Goal: Use online tool/utility: Utilize a website feature to perform a specific function

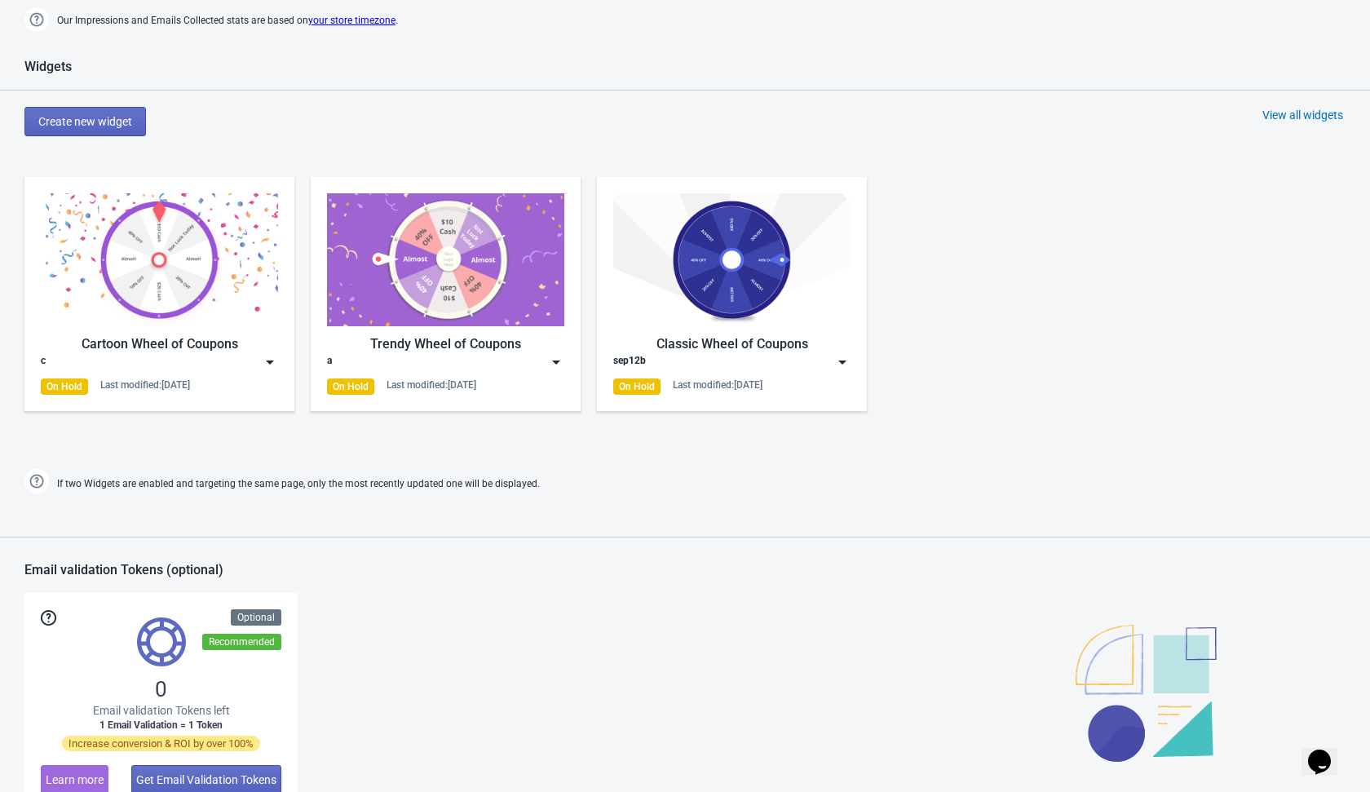
scroll to position [573, 0]
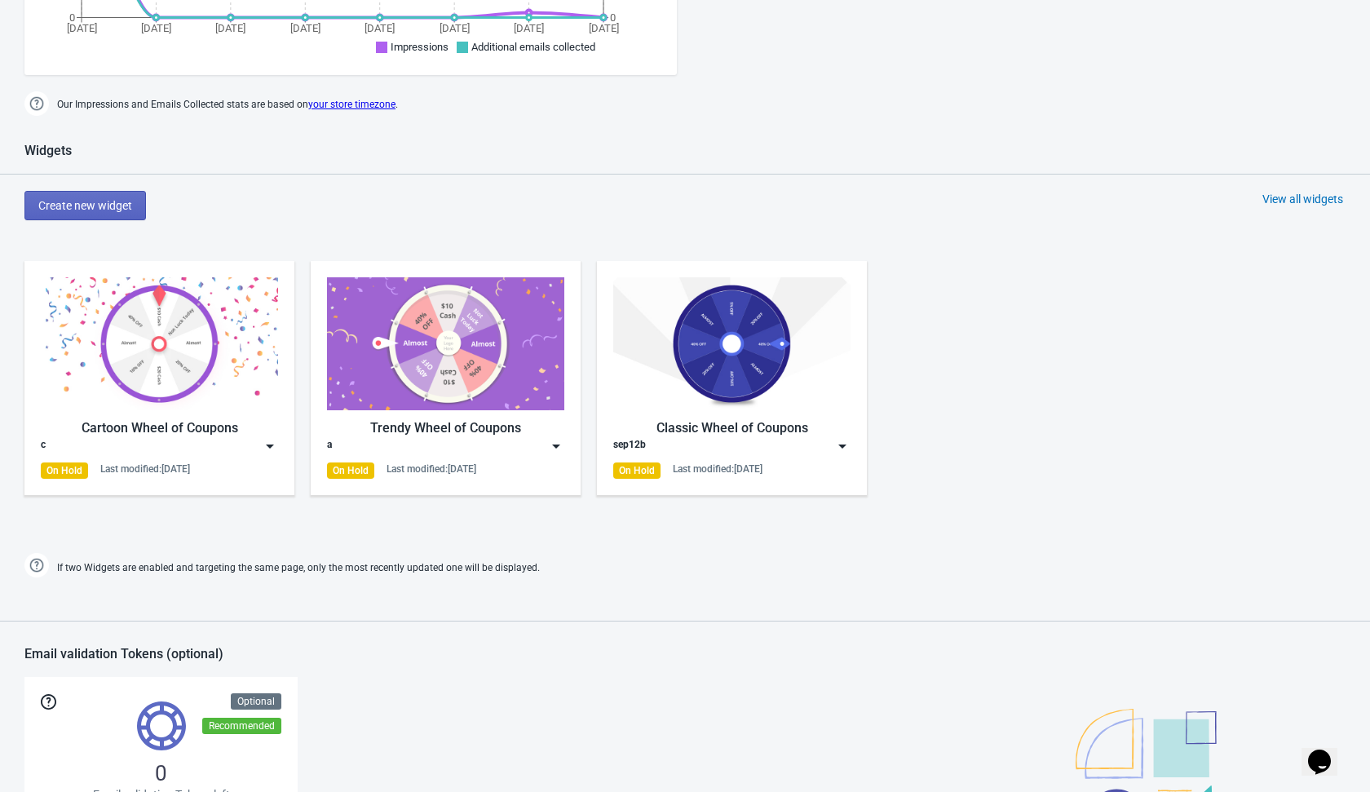
click at [1140, 332] on div "Cartoon Wheel of Coupons c On Hold Last modified: [DATE] Trendy Wheel of Coupon…" at bounding box center [685, 392] width 1370 height 294
click at [1281, 197] on div "View all widgets" at bounding box center [1303, 199] width 81 height 16
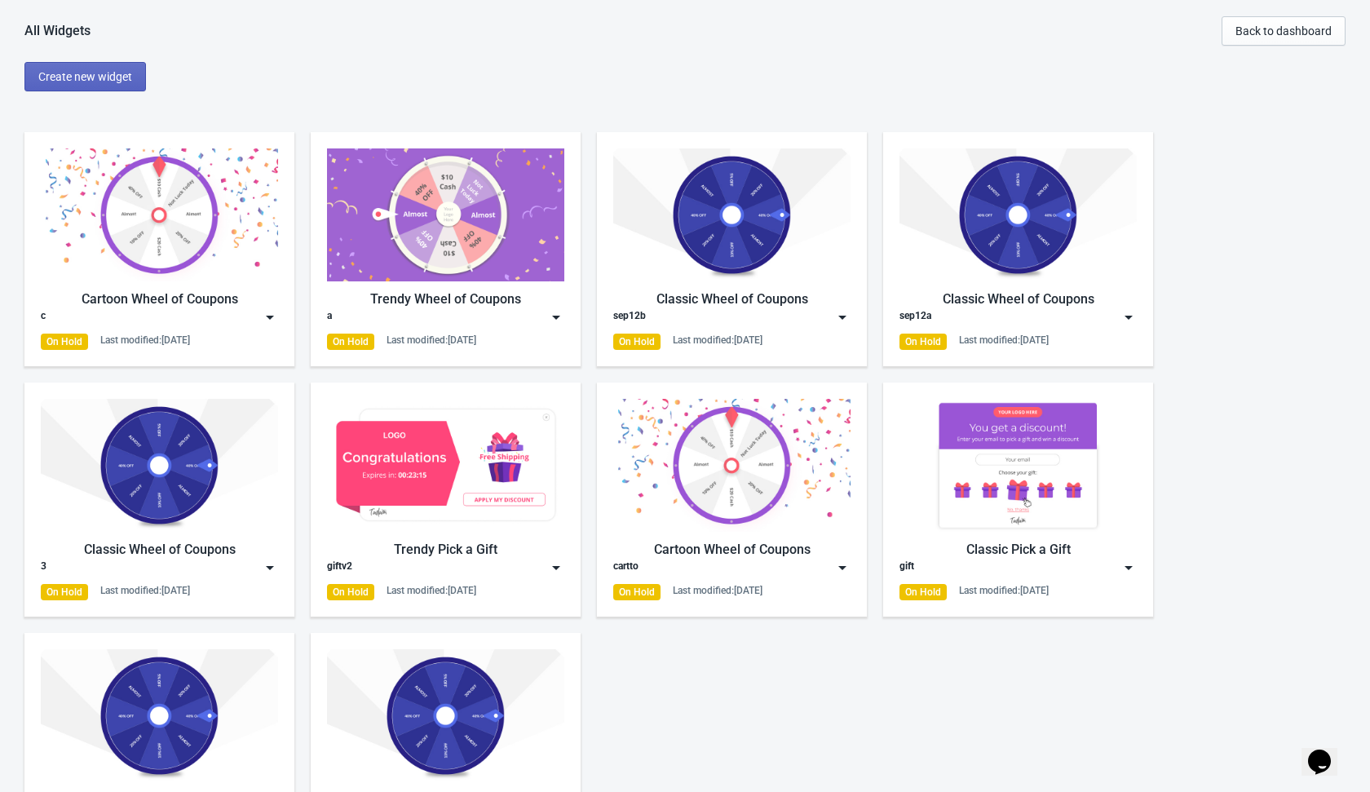
click at [281, 77] on div "Create new widget" at bounding box center [697, 76] width 1346 height 29
click at [92, 69] on button "Create new widget" at bounding box center [85, 76] width 122 height 29
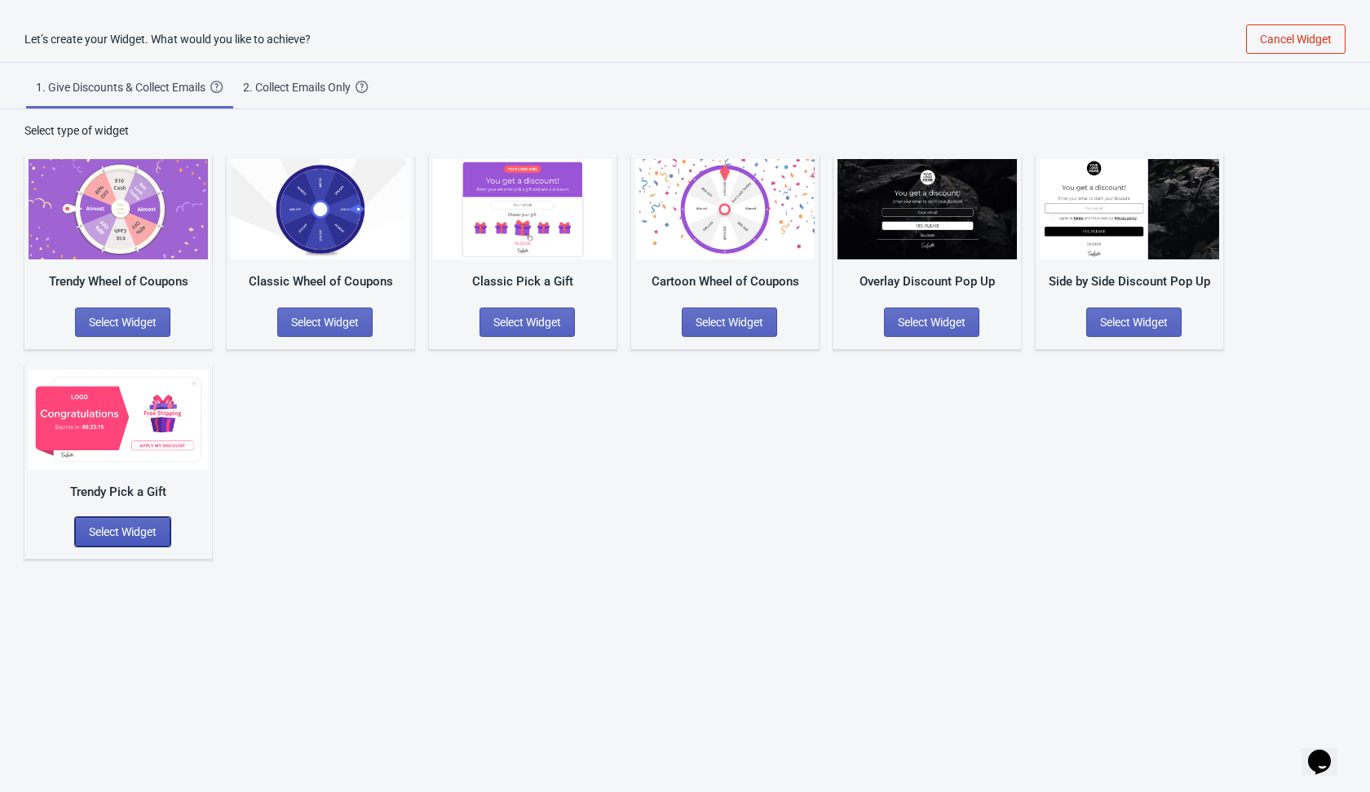
click at [139, 523] on button "Select Widget" at bounding box center [122, 531] width 95 height 29
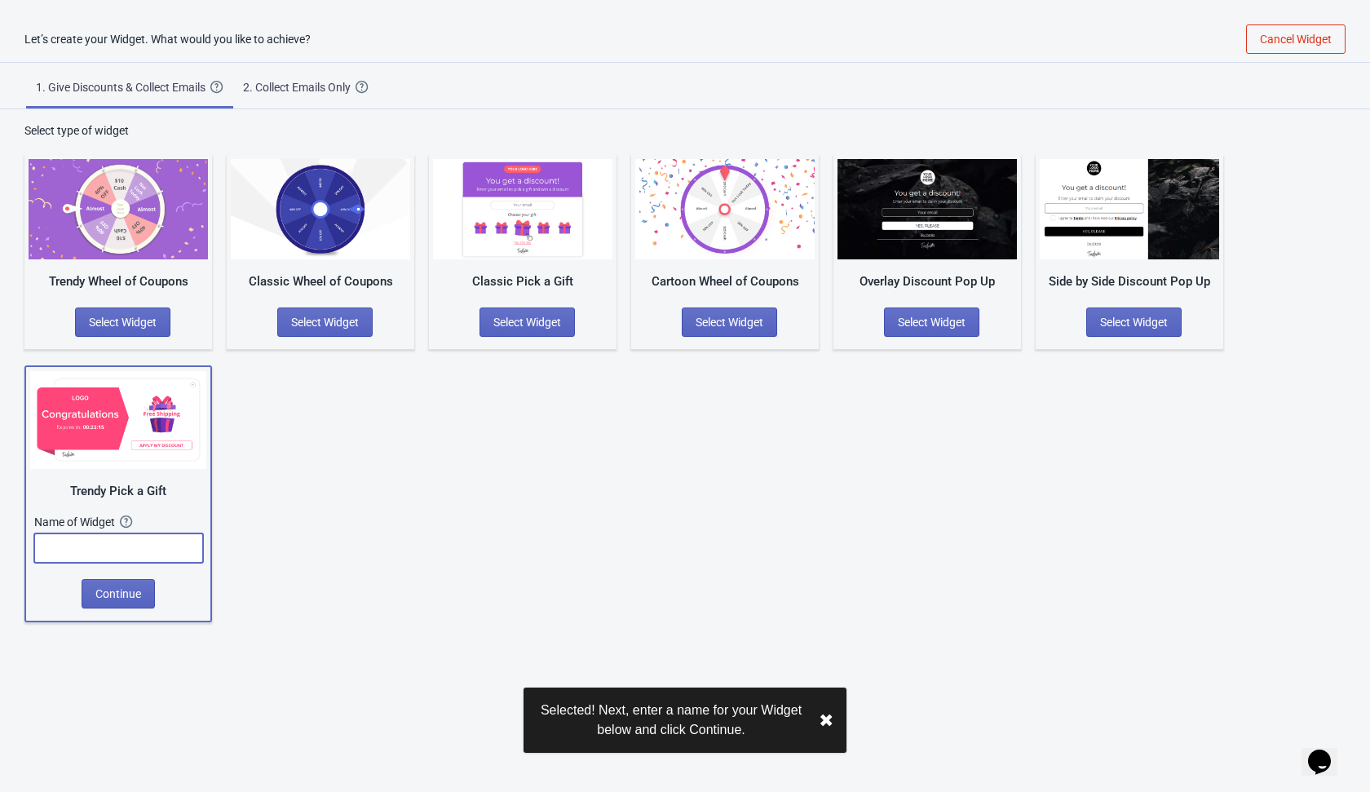
click at [139, 550] on input "text" at bounding box center [118, 547] width 169 height 29
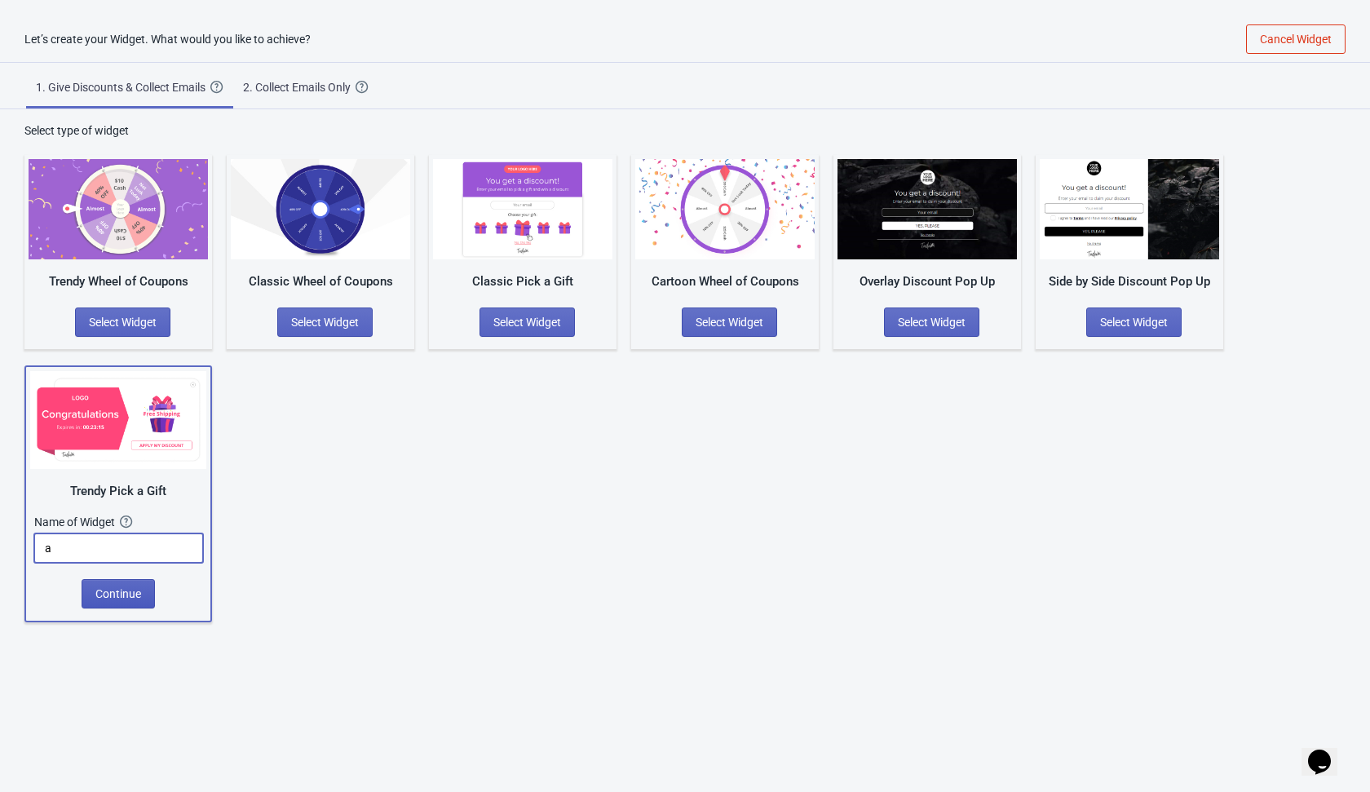
type input "a"
click at [131, 589] on span "Continue" at bounding box center [118, 593] width 46 height 13
click at [135, 555] on input "a" at bounding box center [118, 547] width 169 height 29
type input "q"
click at [121, 588] on span "Continue" at bounding box center [118, 593] width 46 height 13
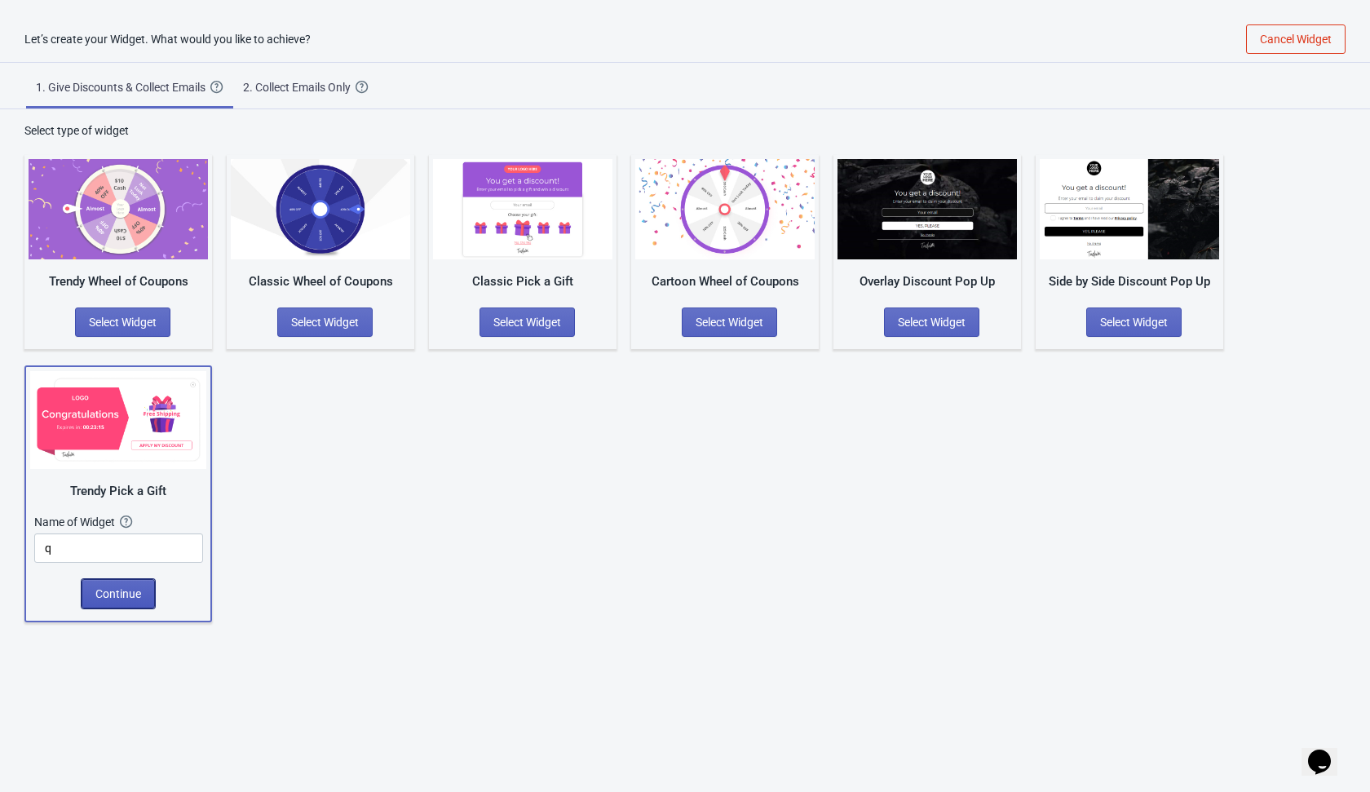
click at [121, 588] on span "Continue" at bounding box center [118, 593] width 46 height 13
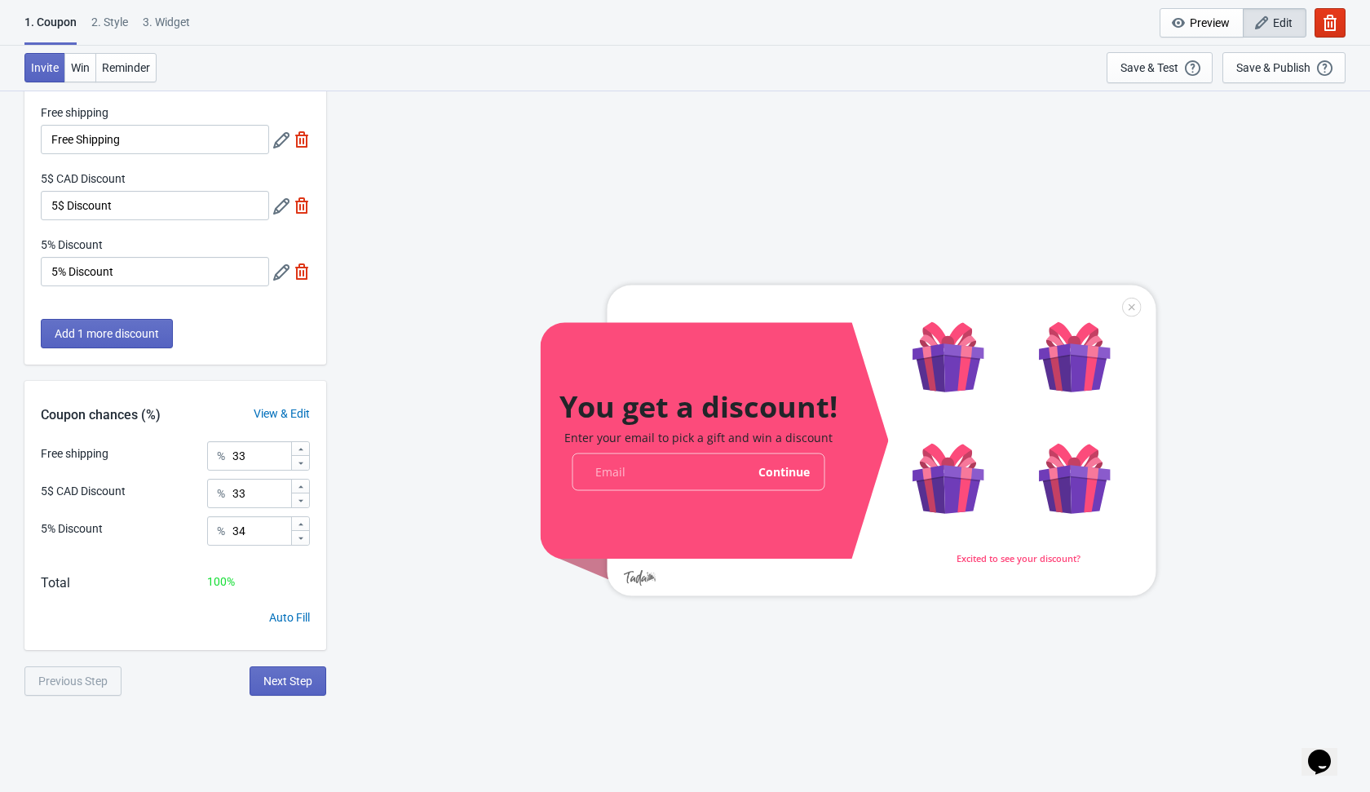
scroll to position [90, 0]
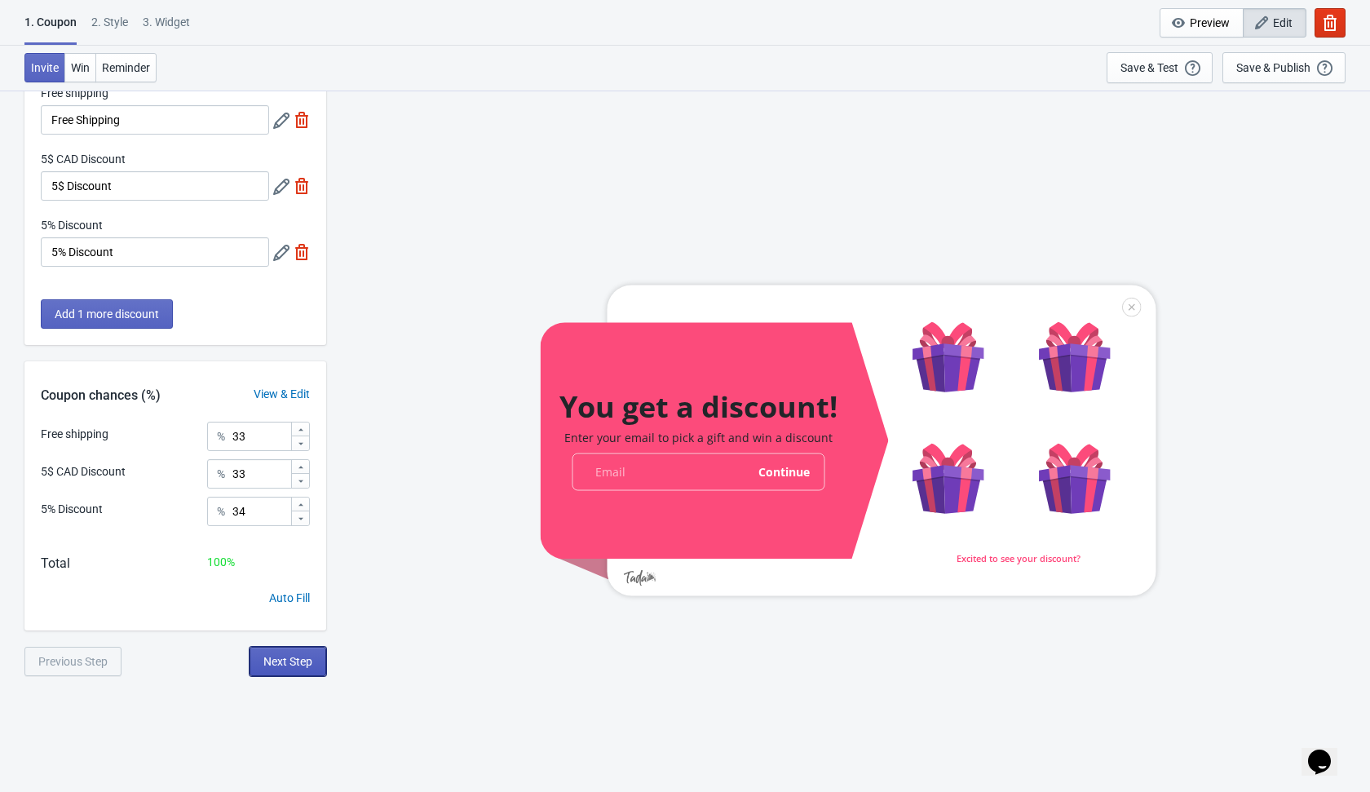
click at [281, 658] on span "Next Step" at bounding box center [287, 661] width 49 height 13
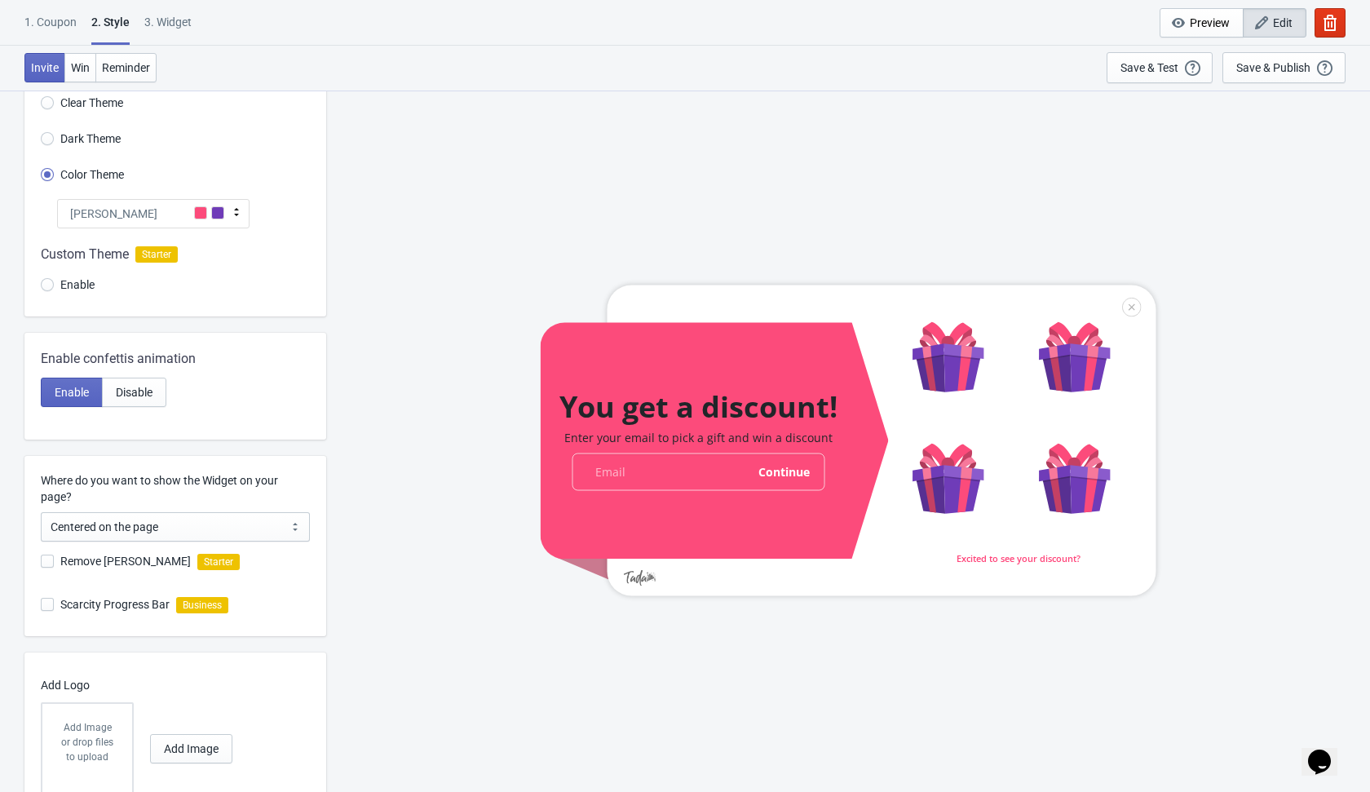
scroll to position [141, 0]
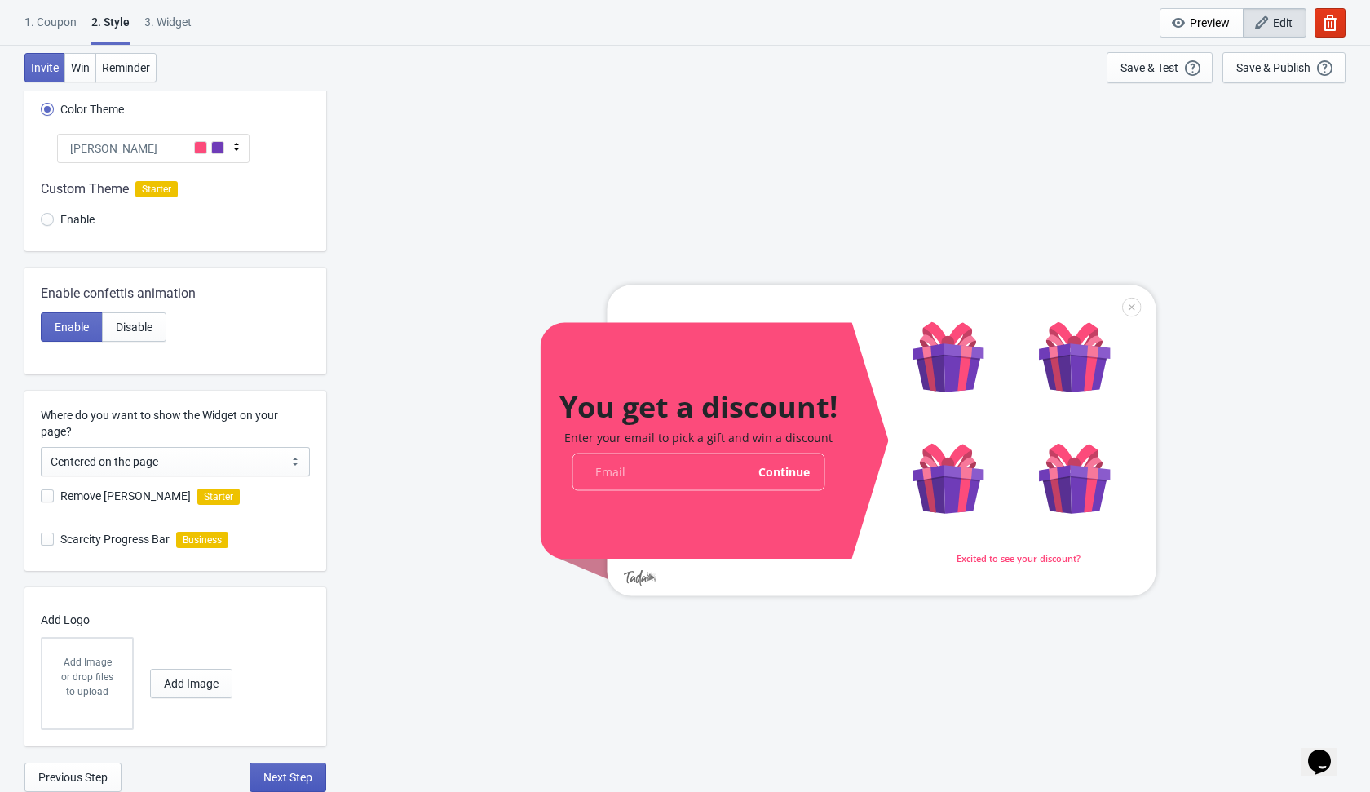
click at [291, 775] on span "Next Step" at bounding box center [287, 777] width 49 height 13
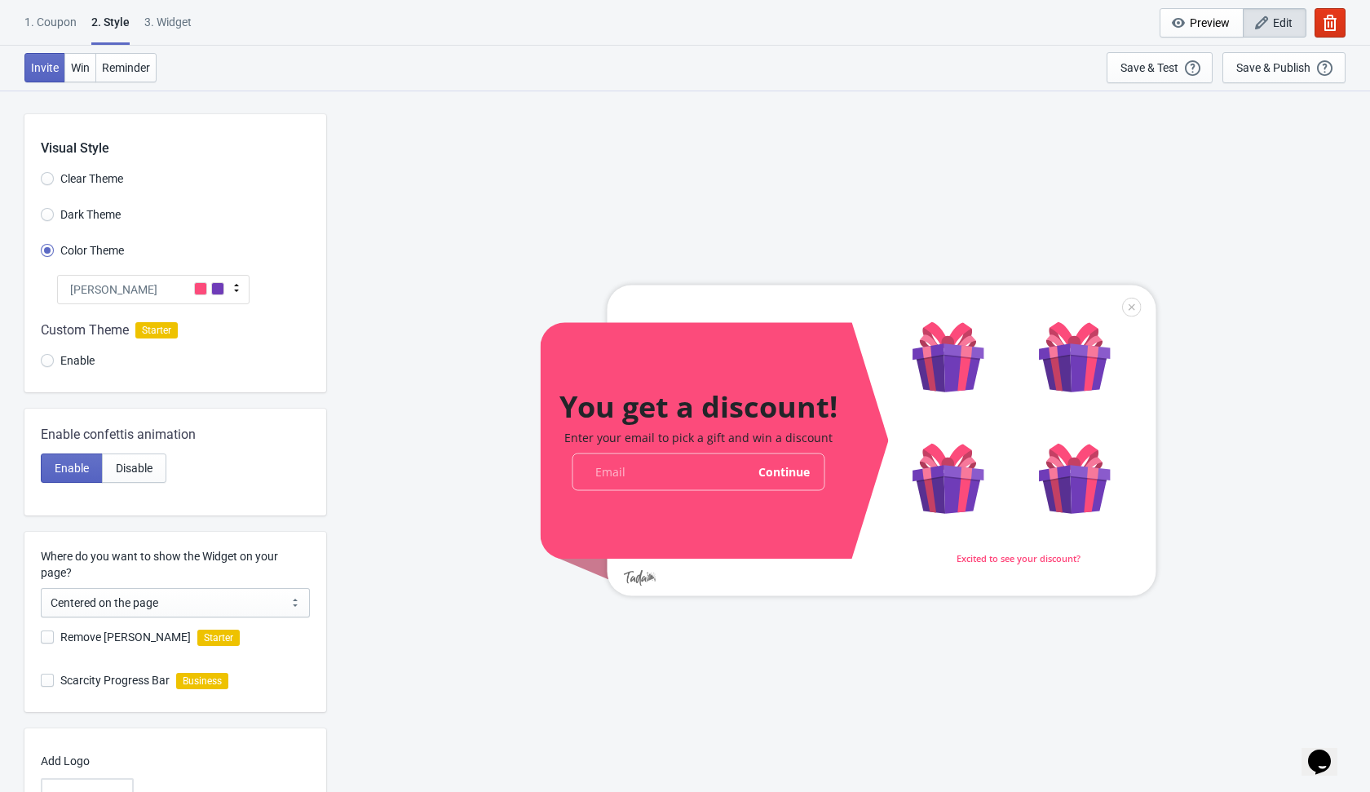
select select "once"
select select "1"
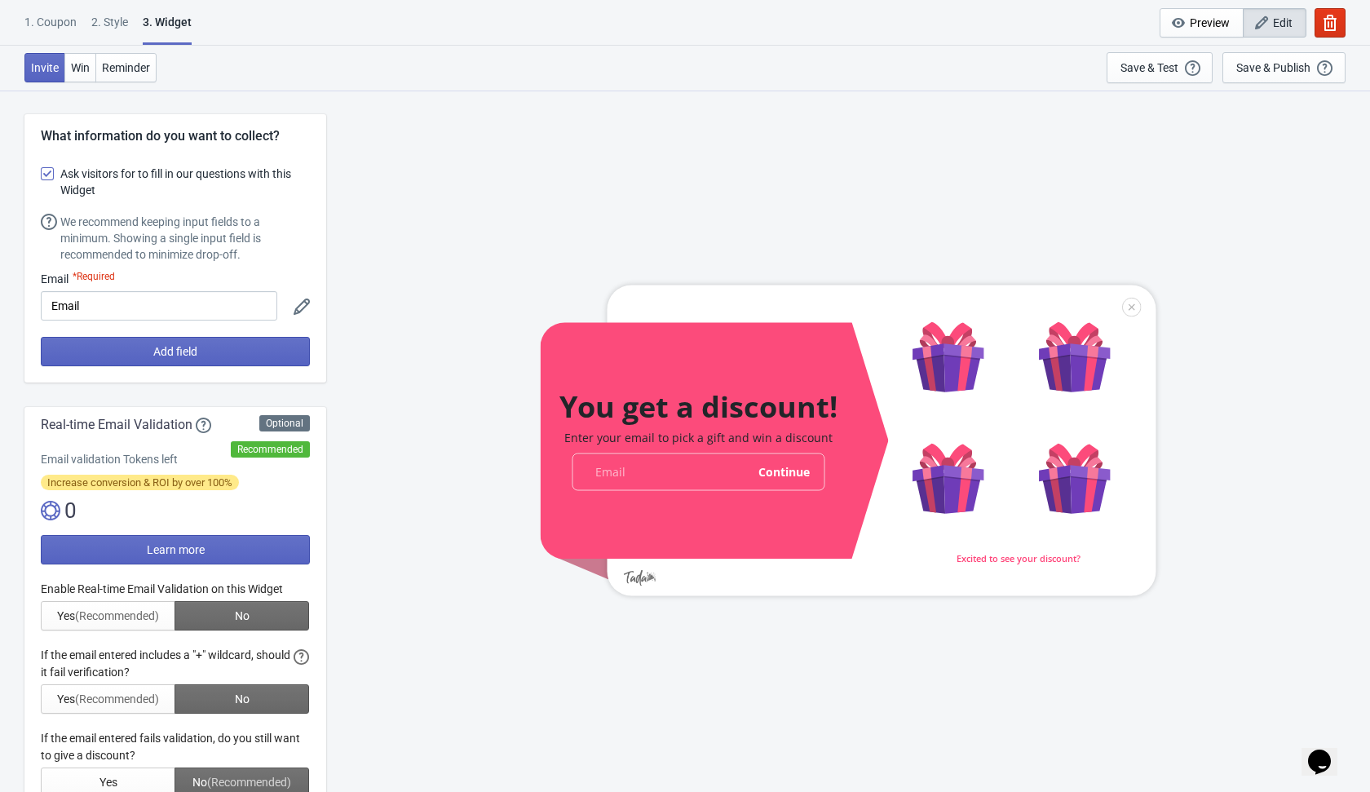
click at [238, 619] on div at bounding box center [175, 689] width 269 height 216
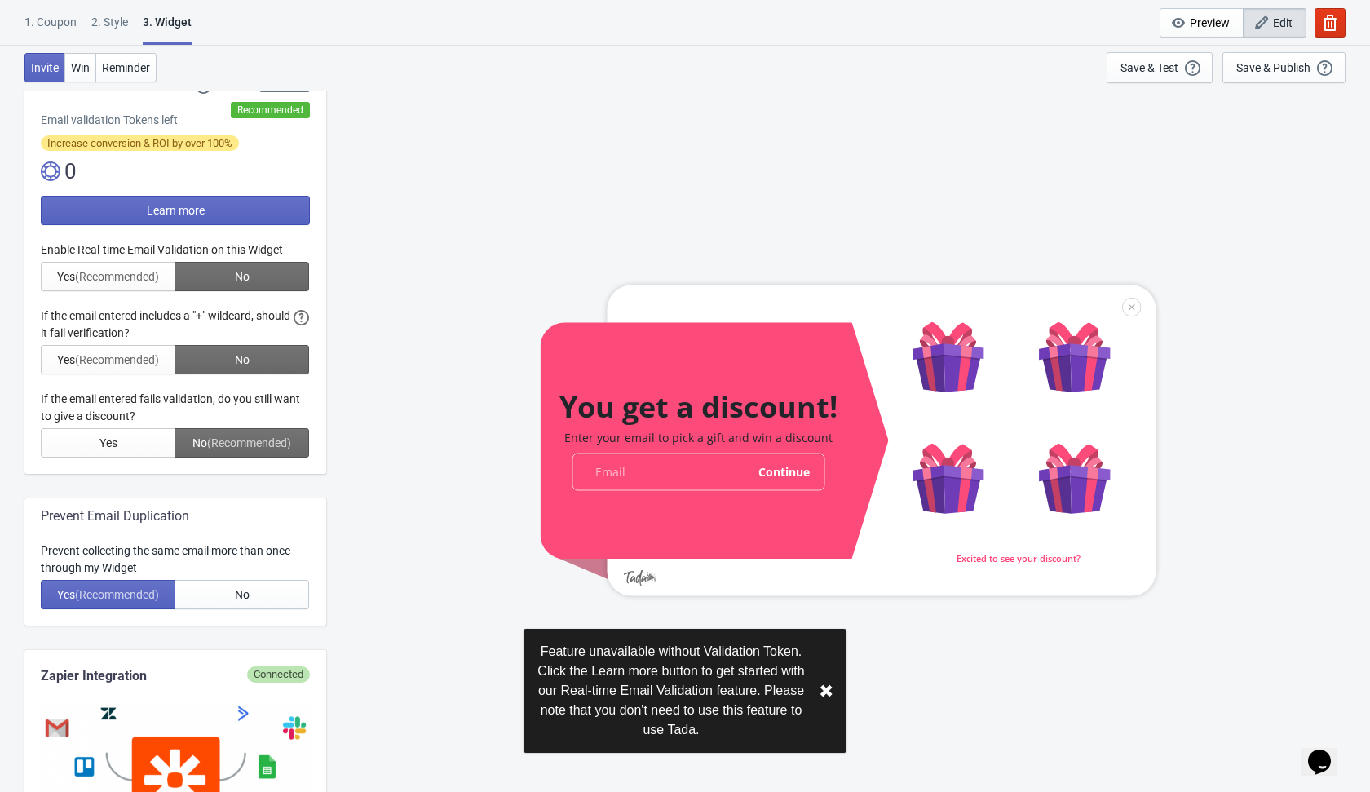
scroll to position [351, 0]
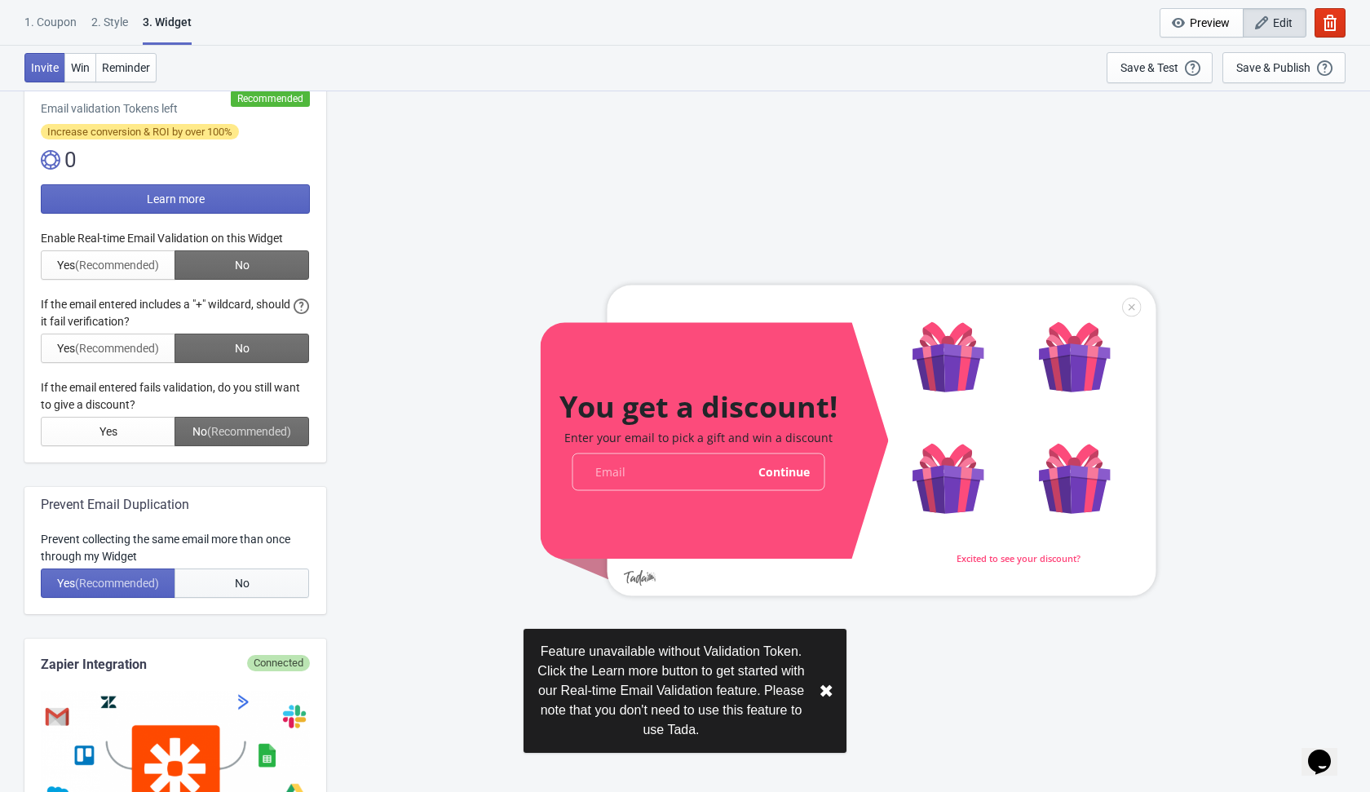
click at [250, 574] on button "No" at bounding box center [242, 583] width 135 height 29
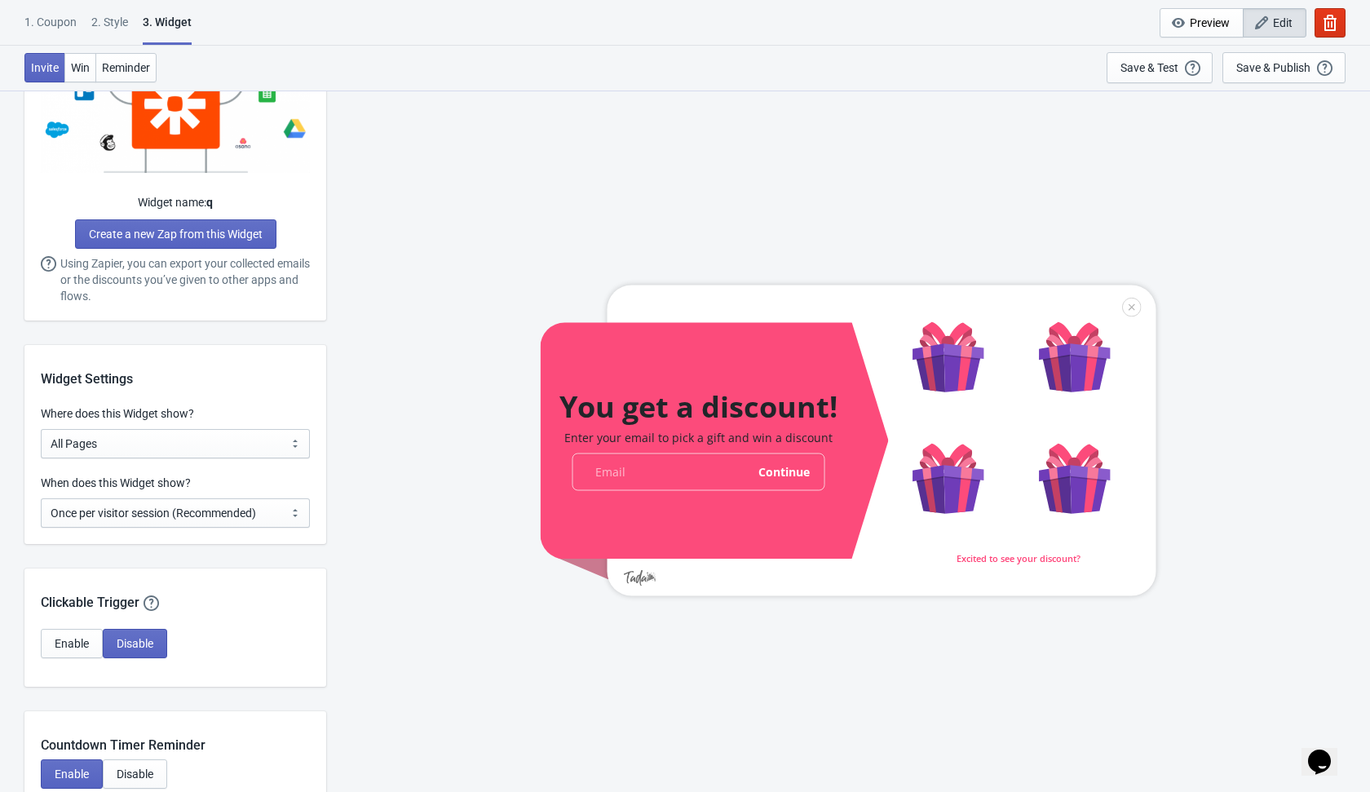
scroll to position [1023, 0]
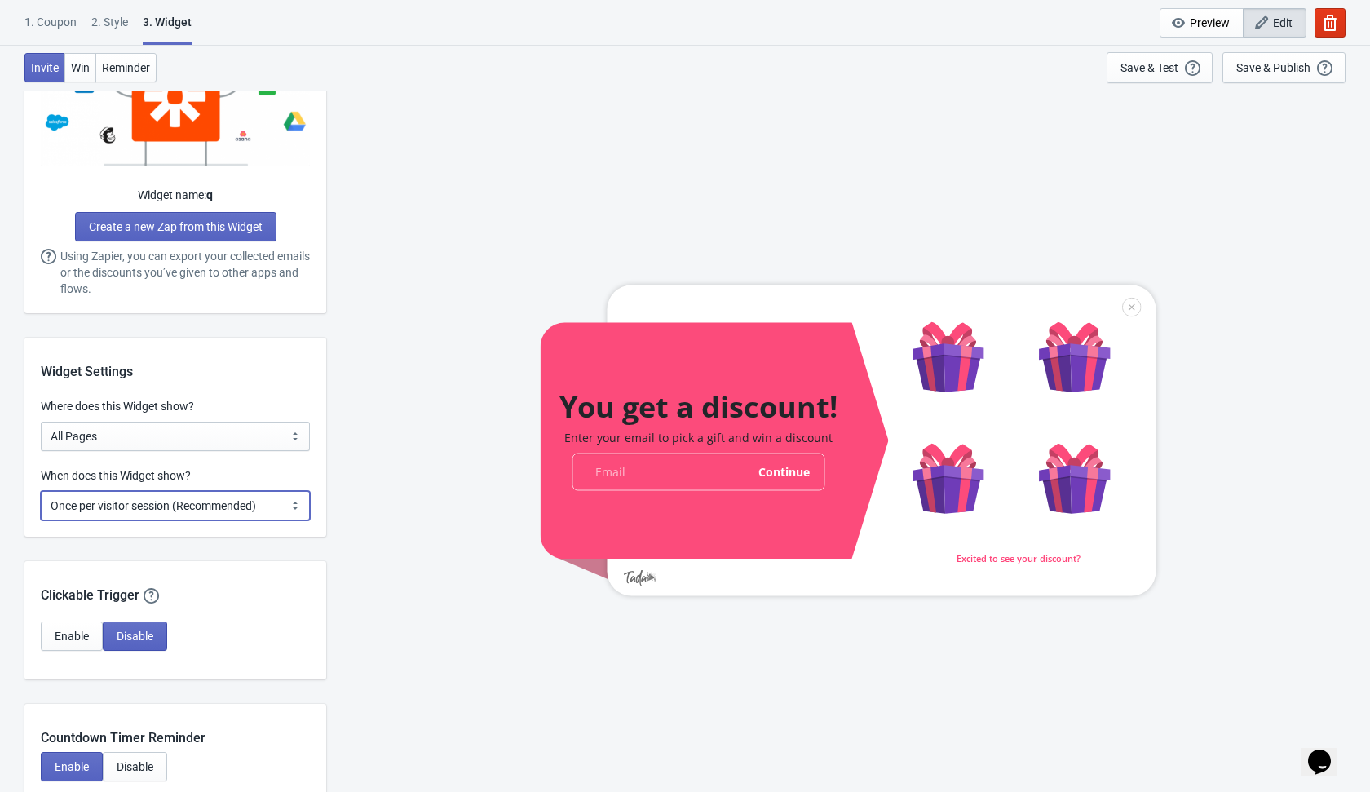
click at [270, 495] on select "Every new visit of page Once every period of time Once per visitor session (Rec…" at bounding box center [175, 505] width 269 height 29
select select "every"
click at [41, 491] on select "Every new visit of page Once every period of time Once per visitor session (Rec…" at bounding box center [175, 505] width 269 height 29
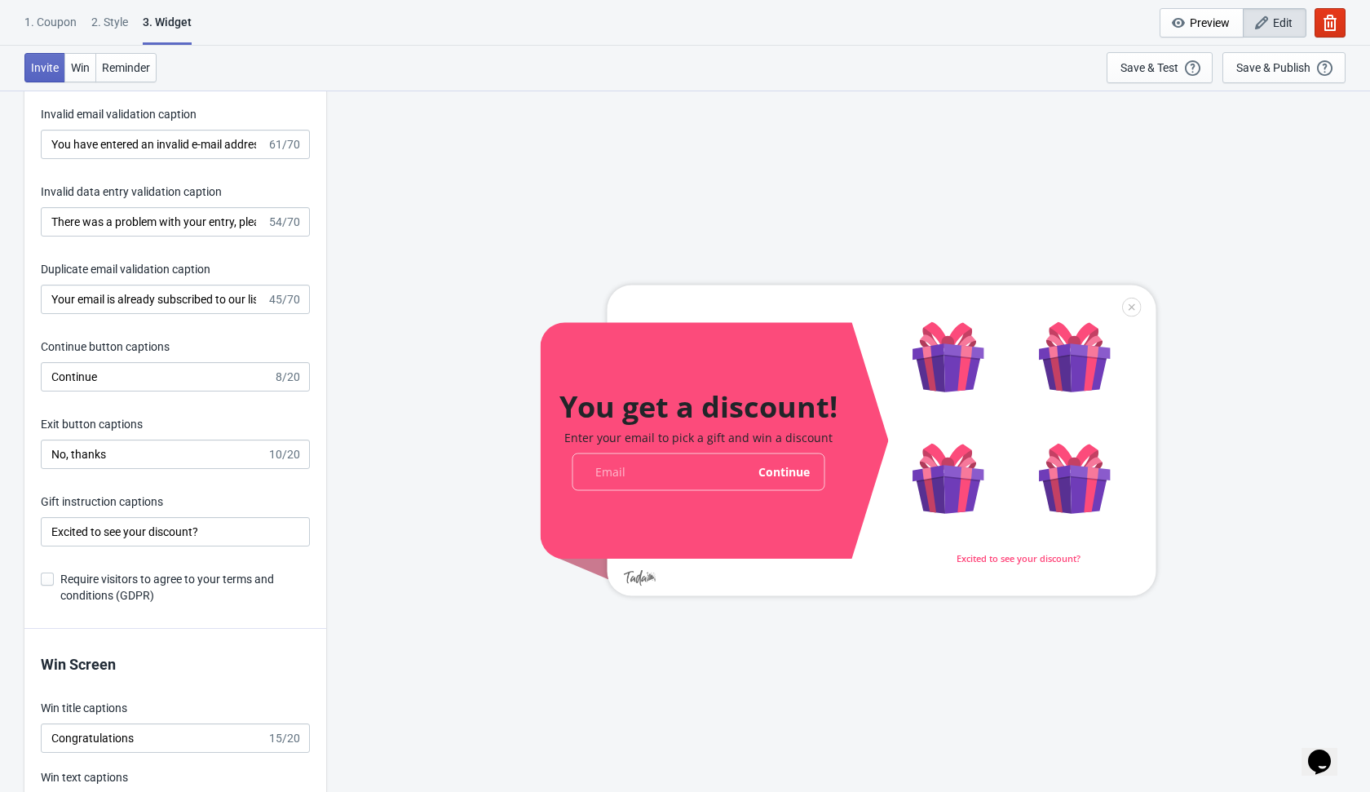
scroll to position [2635, 0]
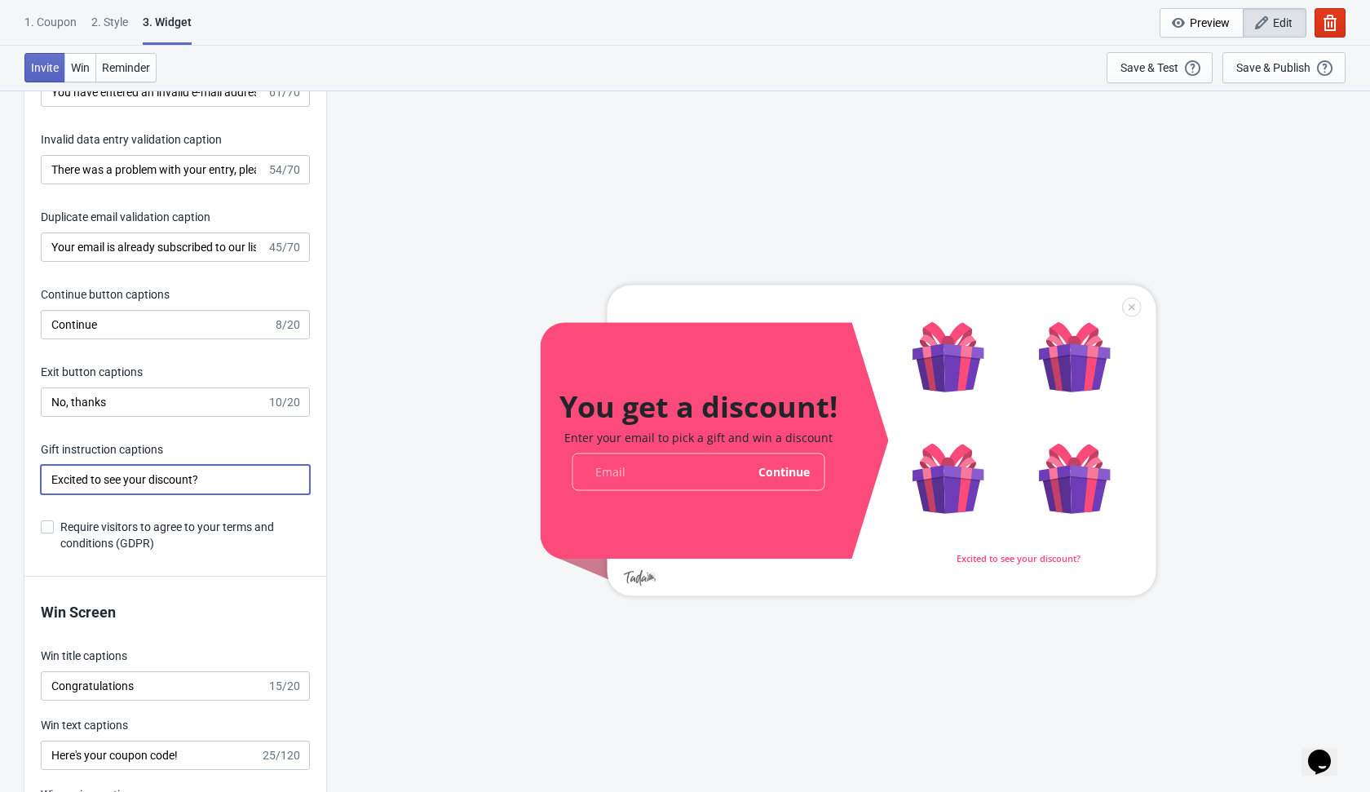
click at [51, 475] on input "Excited to see your discount?" at bounding box center [175, 479] width 269 height 29
type input "Excited to see your discount?"
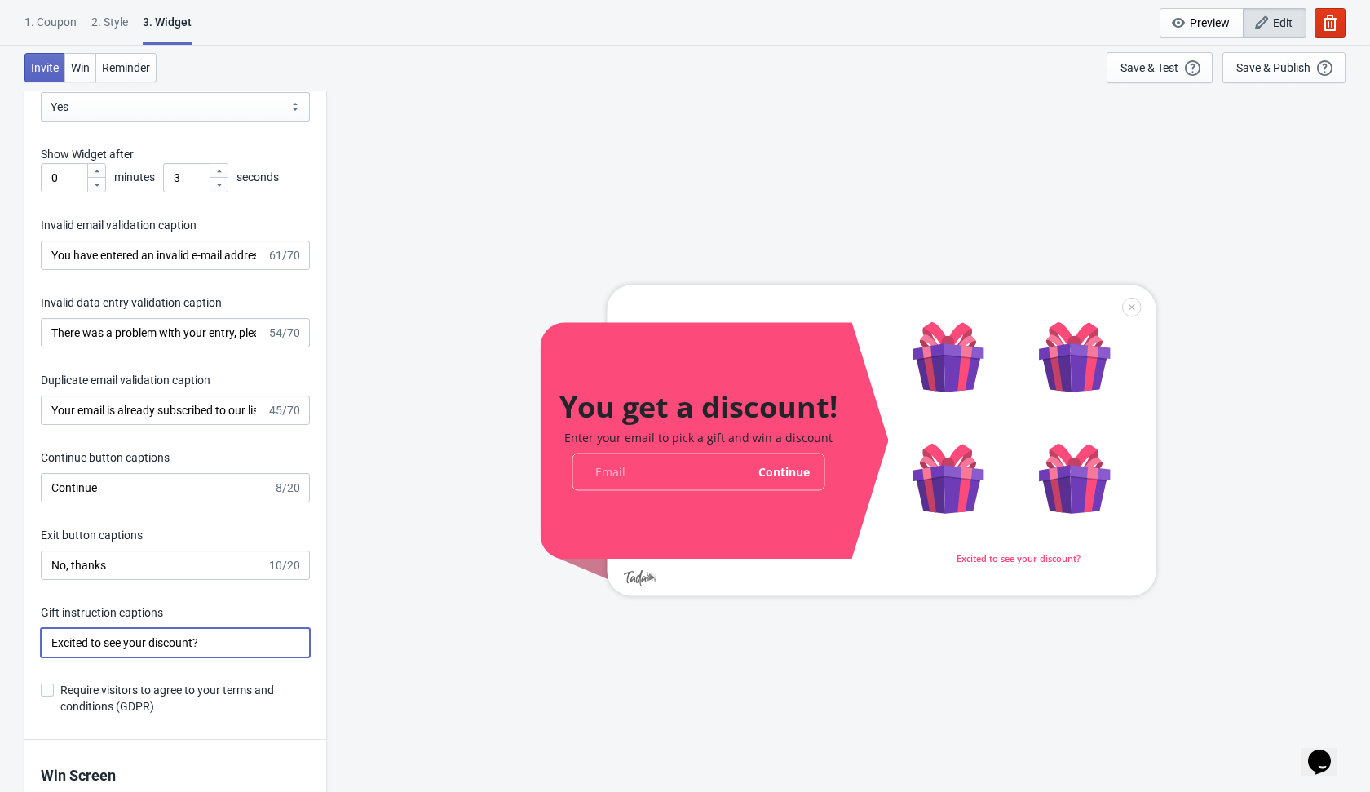
scroll to position [2470, 0]
click at [55, 259] on input "You have entered an invalid e-mail address. Please try again." at bounding box center [154, 256] width 226 height 29
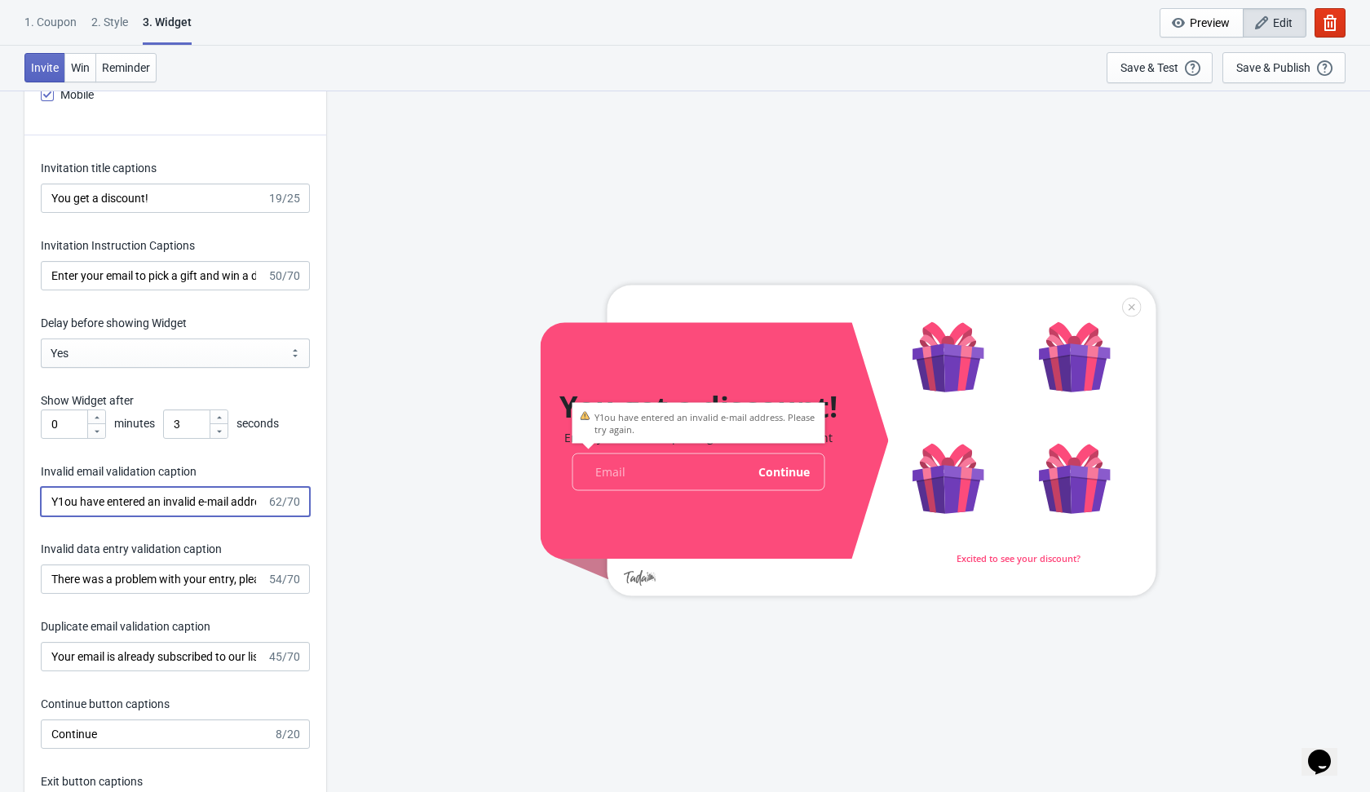
scroll to position [2171, 0]
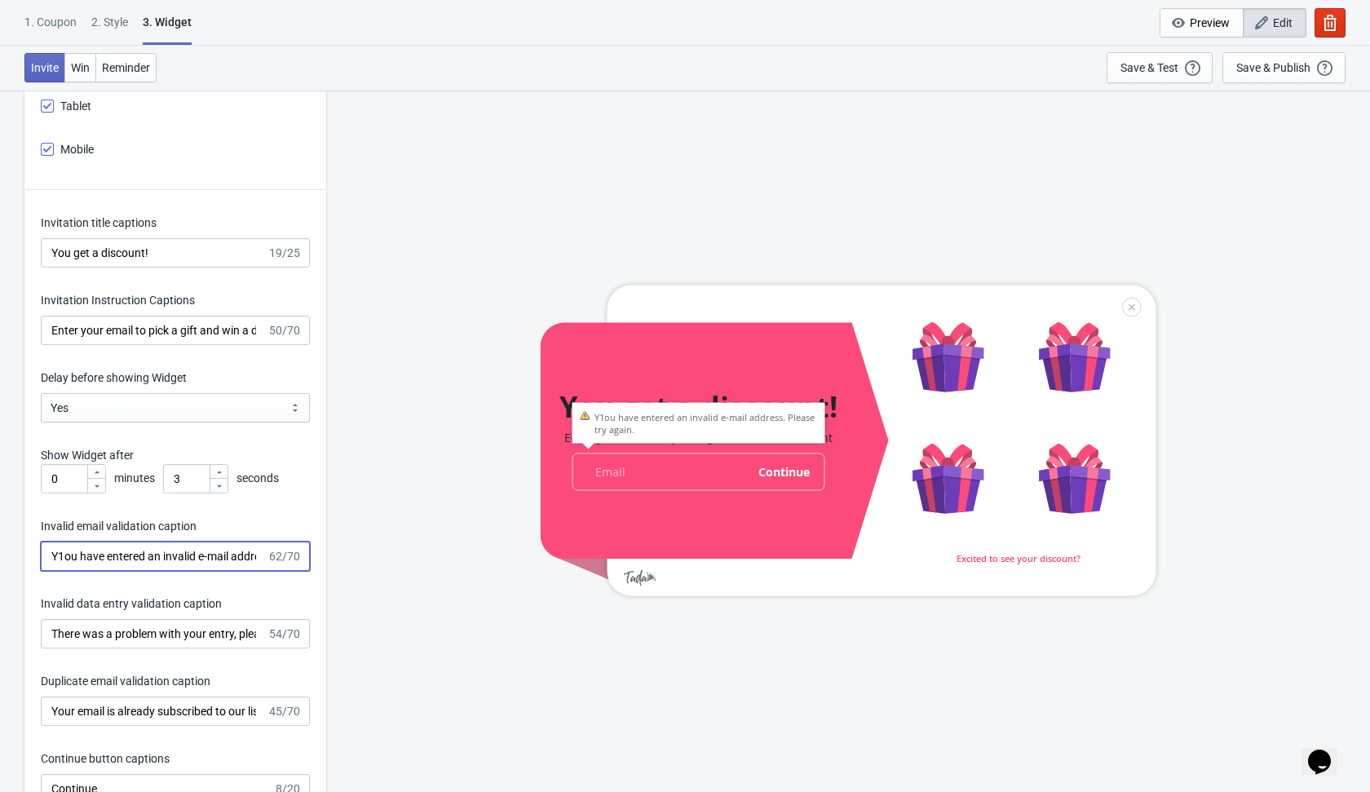
type input "Y1ou have entered an invalid e-mail address. Please try again."
click at [50, 250] on input "You get a discount!" at bounding box center [154, 252] width 226 height 29
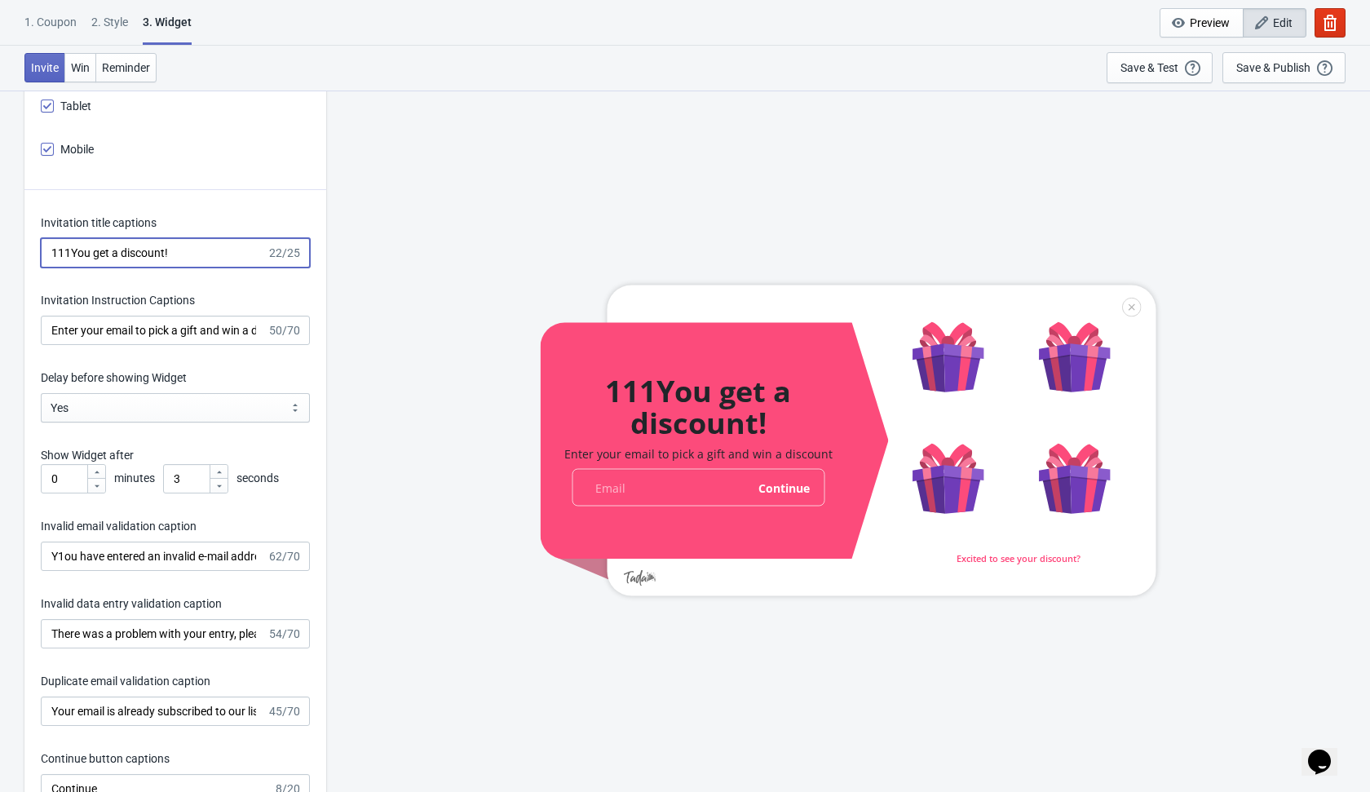
type input "111You get a discount!"
click at [52, 330] on input "Enter your email to pick a gift and win a discount" at bounding box center [154, 330] width 226 height 29
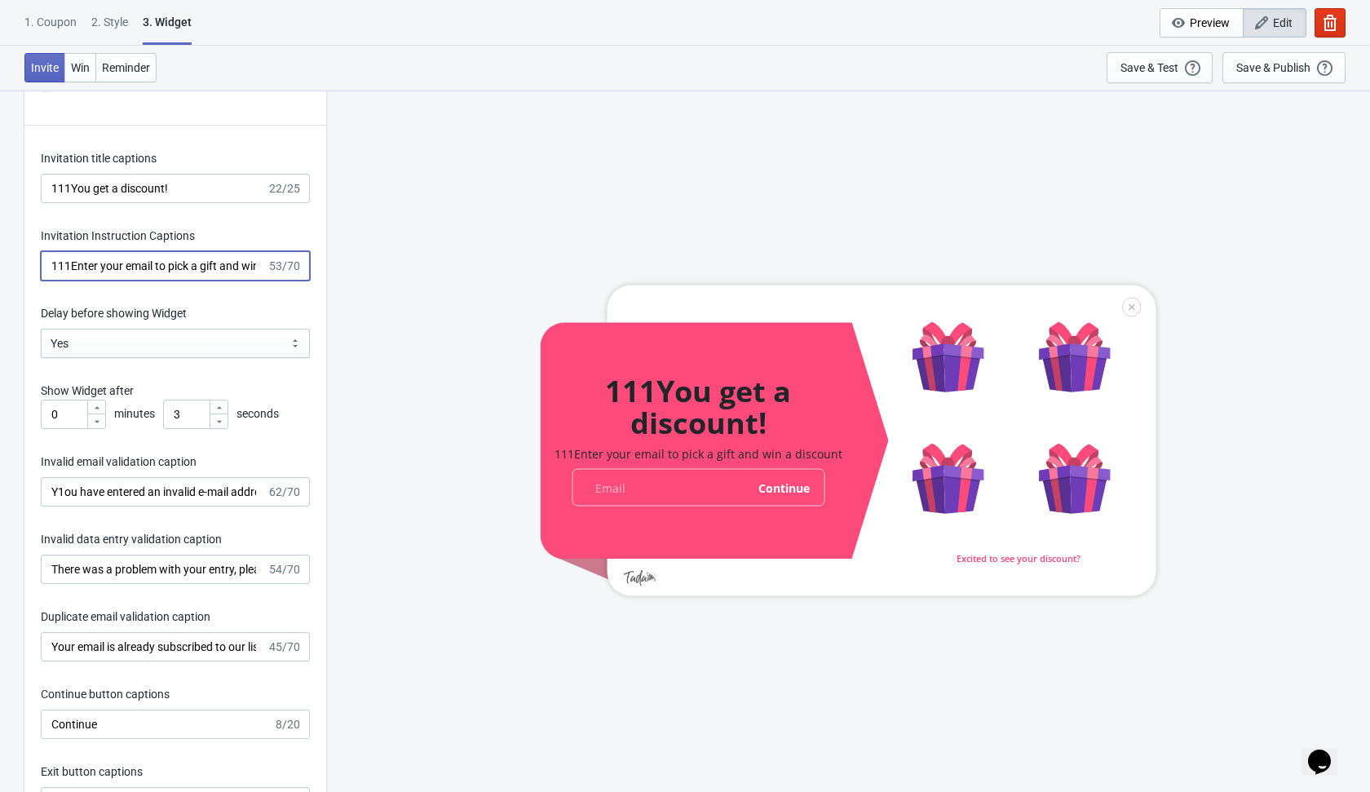
scroll to position [2237, 0]
type input "111Enter your email to pick a gift and win a discount"
click at [61, 485] on input "Y1ou have entered an invalid e-mail address. Please try again." at bounding box center [154, 490] width 226 height 29
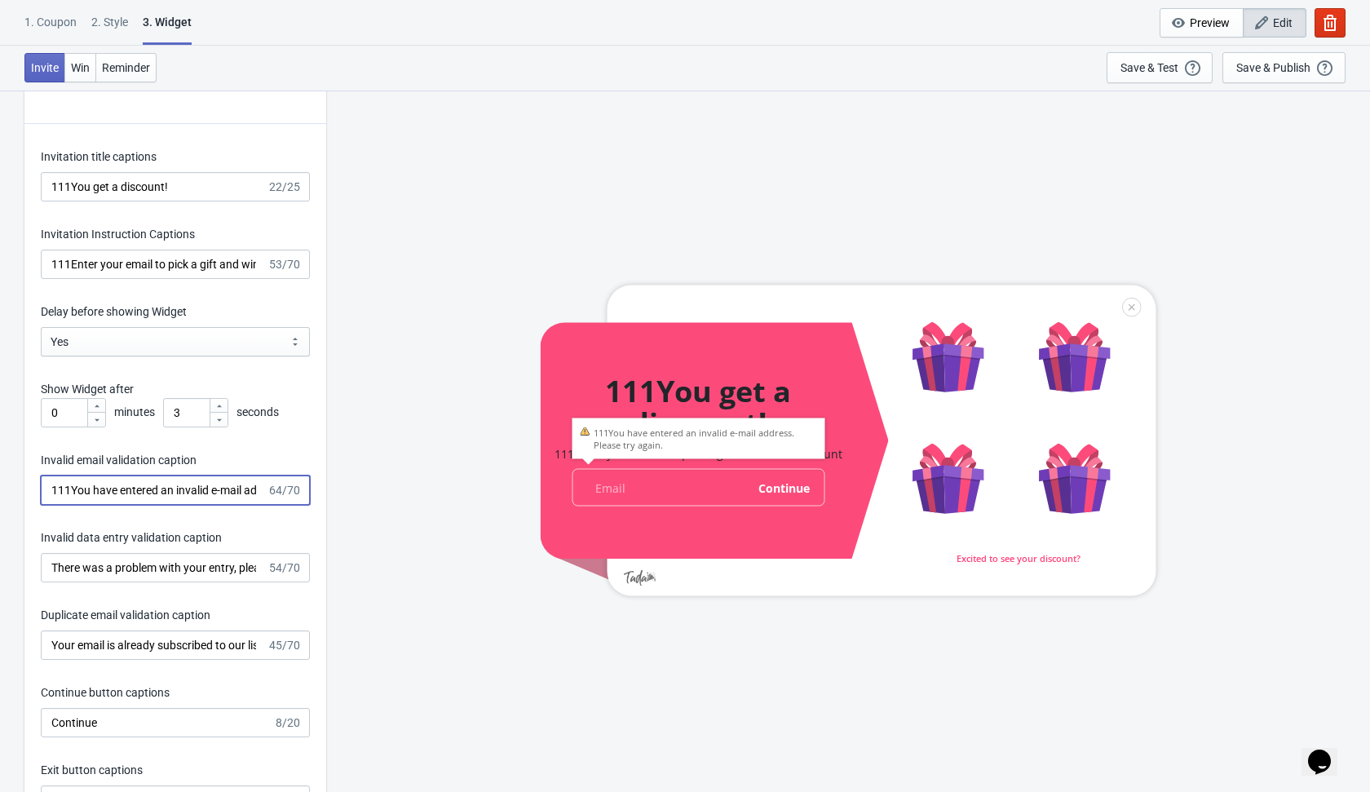
type input "111You have entered an invalid e-mail address. Please try again."
click at [53, 564] on input "There was a problem with your entry, please try again." at bounding box center [154, 567] width 226 height 29
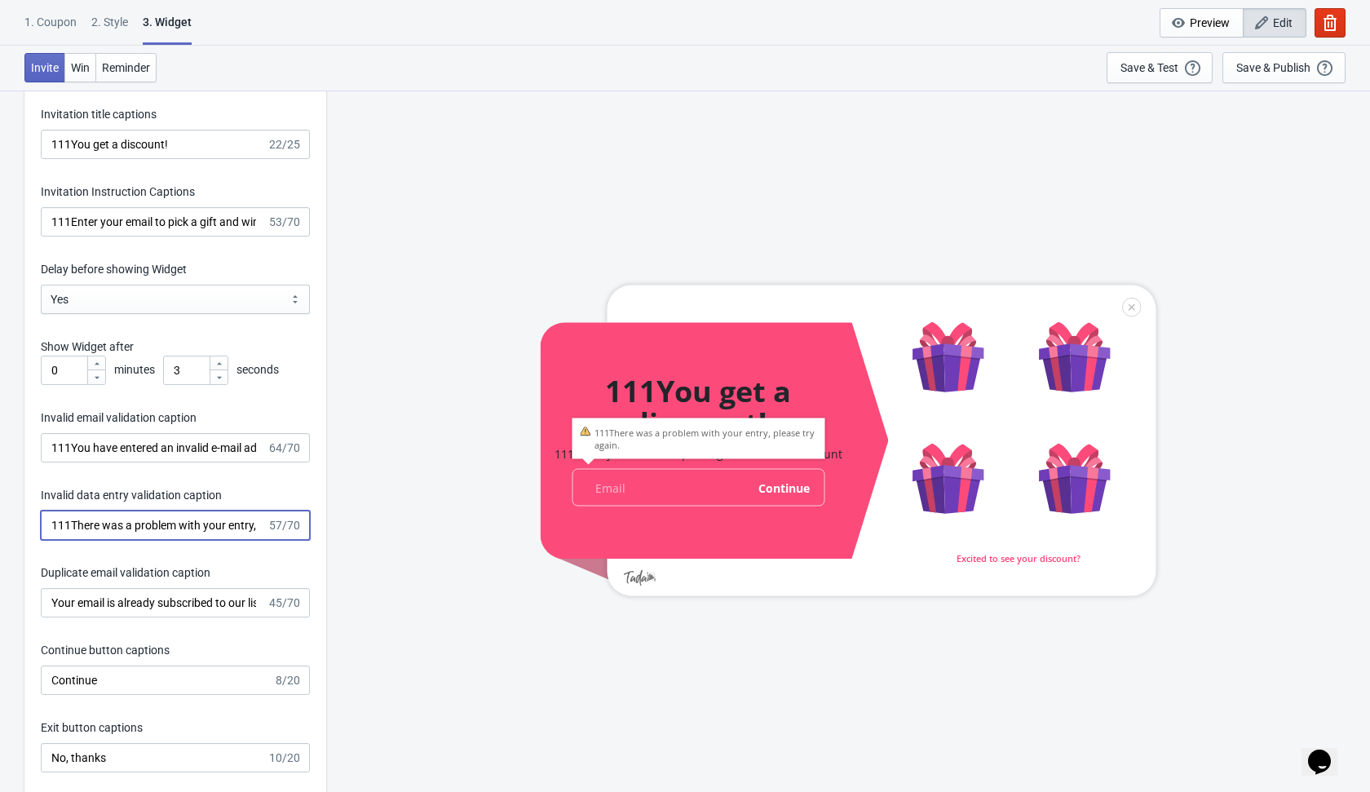
scroll to position [2281, 0]
type input "111There was a problem with your entry, please try again."
click at [51, 598] on input "Your email is already subscribed to our list." at bounding box center [154, 600] width 226 height 29
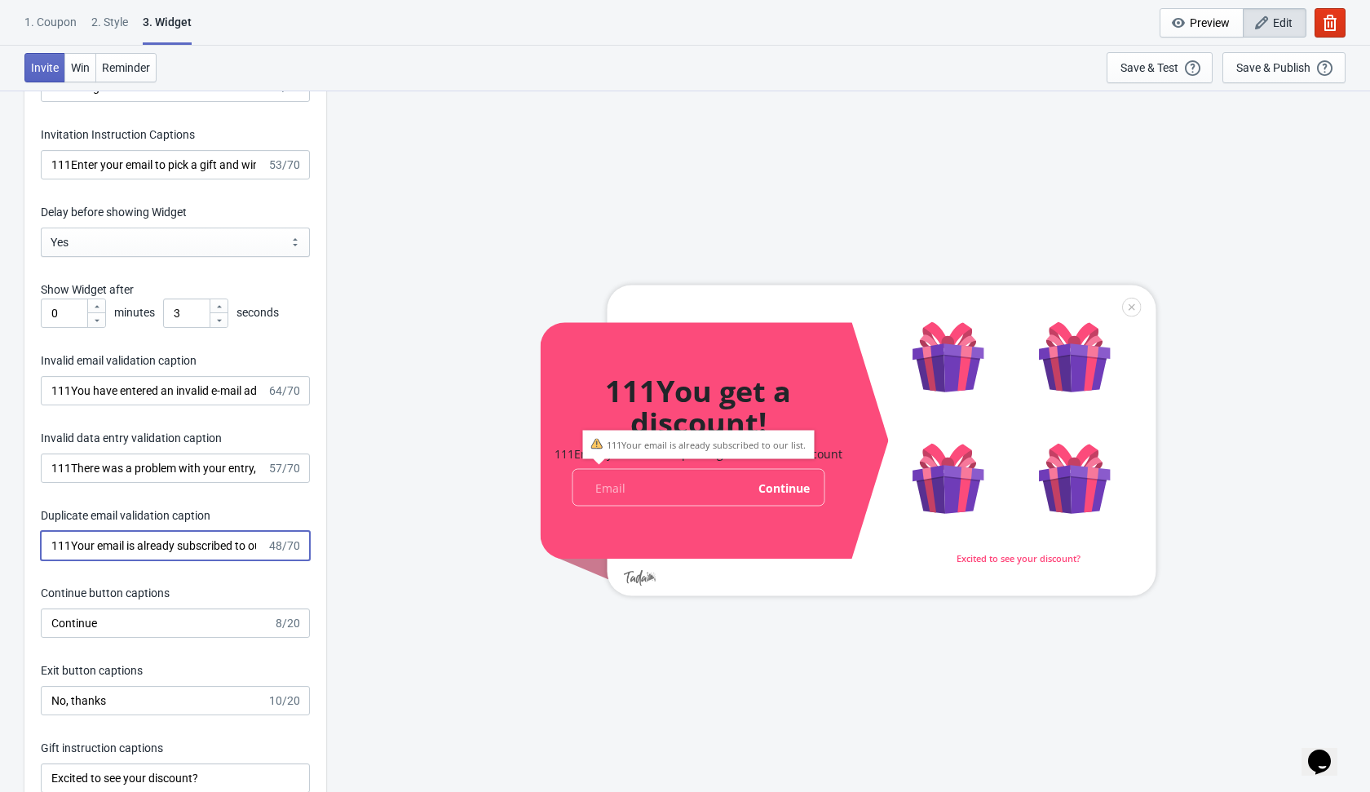
scroll to position [2347, 0]
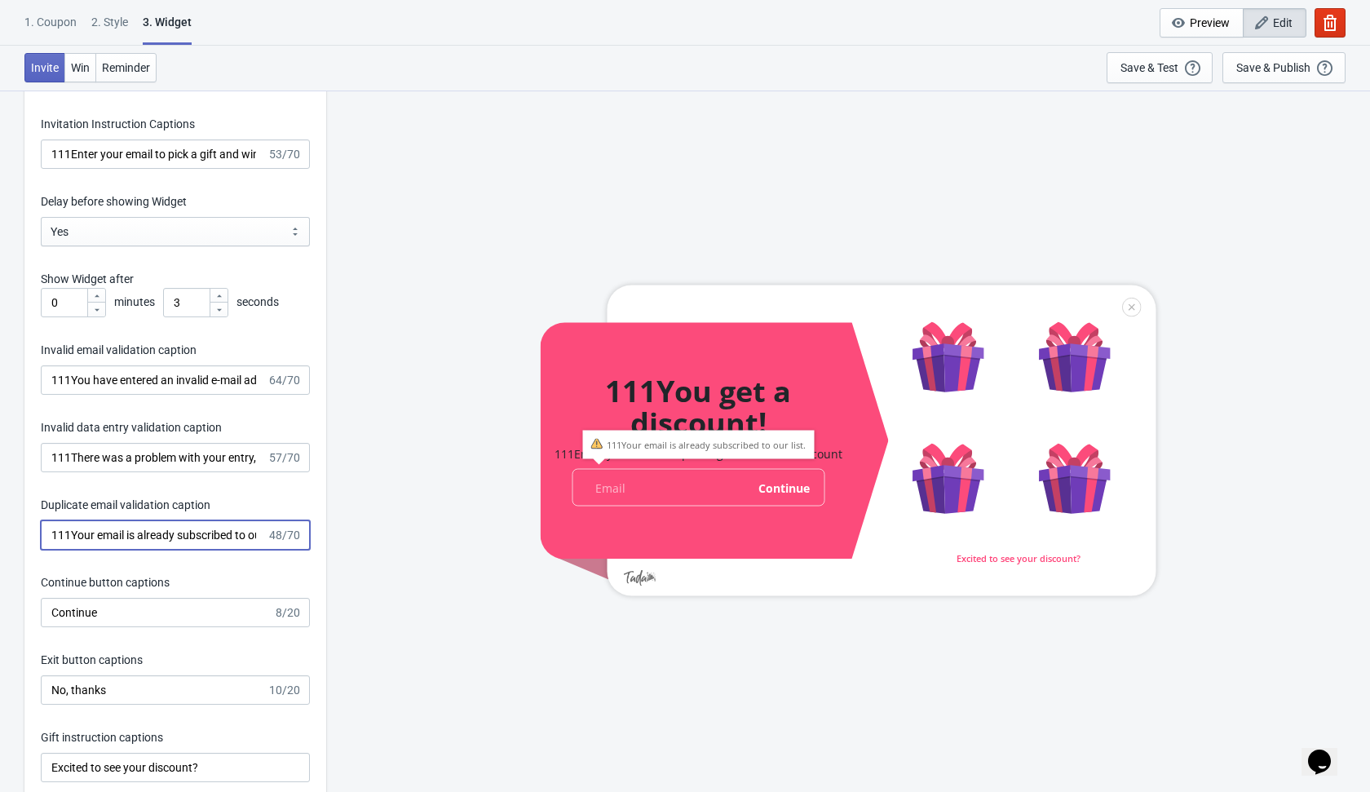
type input "111Your email is already subscribed to our list."
click at [51, 612] on input "Continue" at bounding box center [157, 612] width 232 height 29
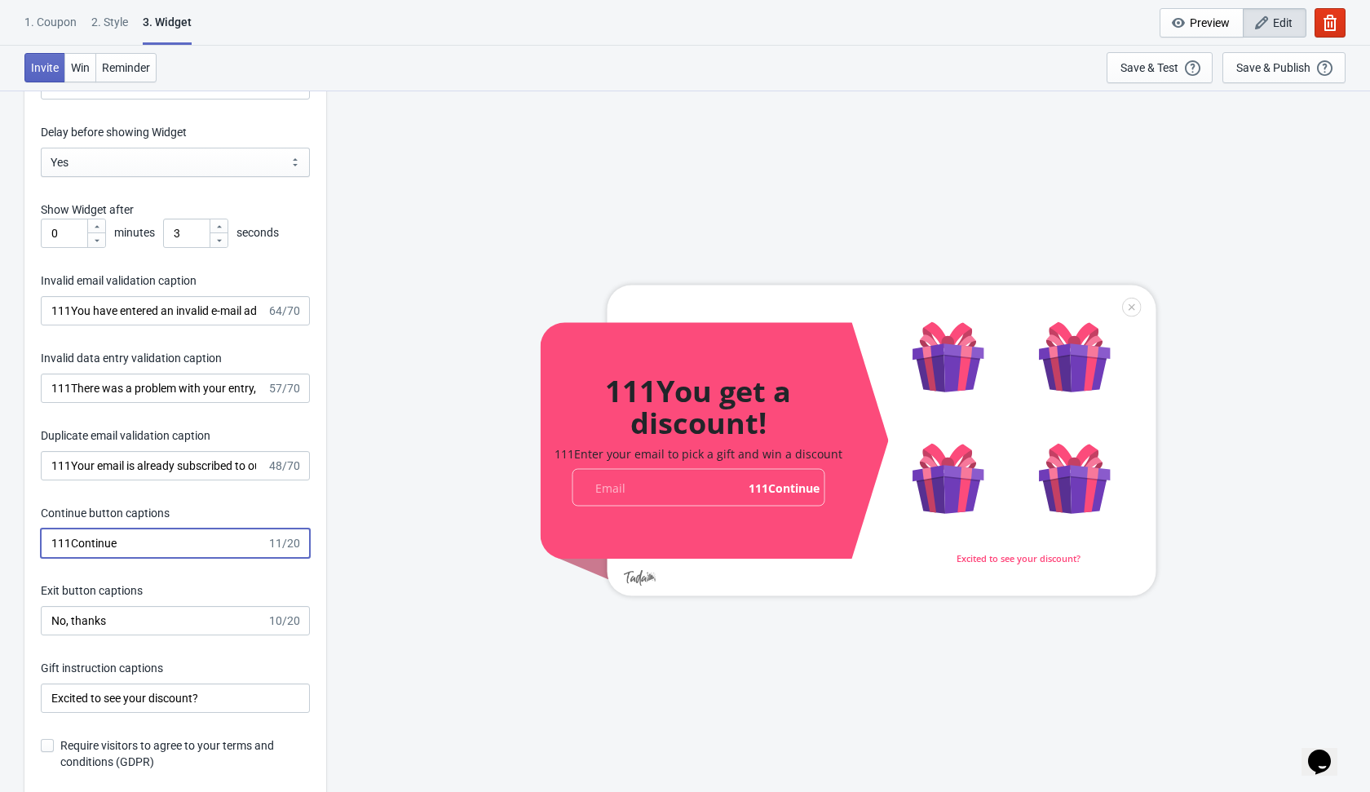
scroll to position [2421, 0]
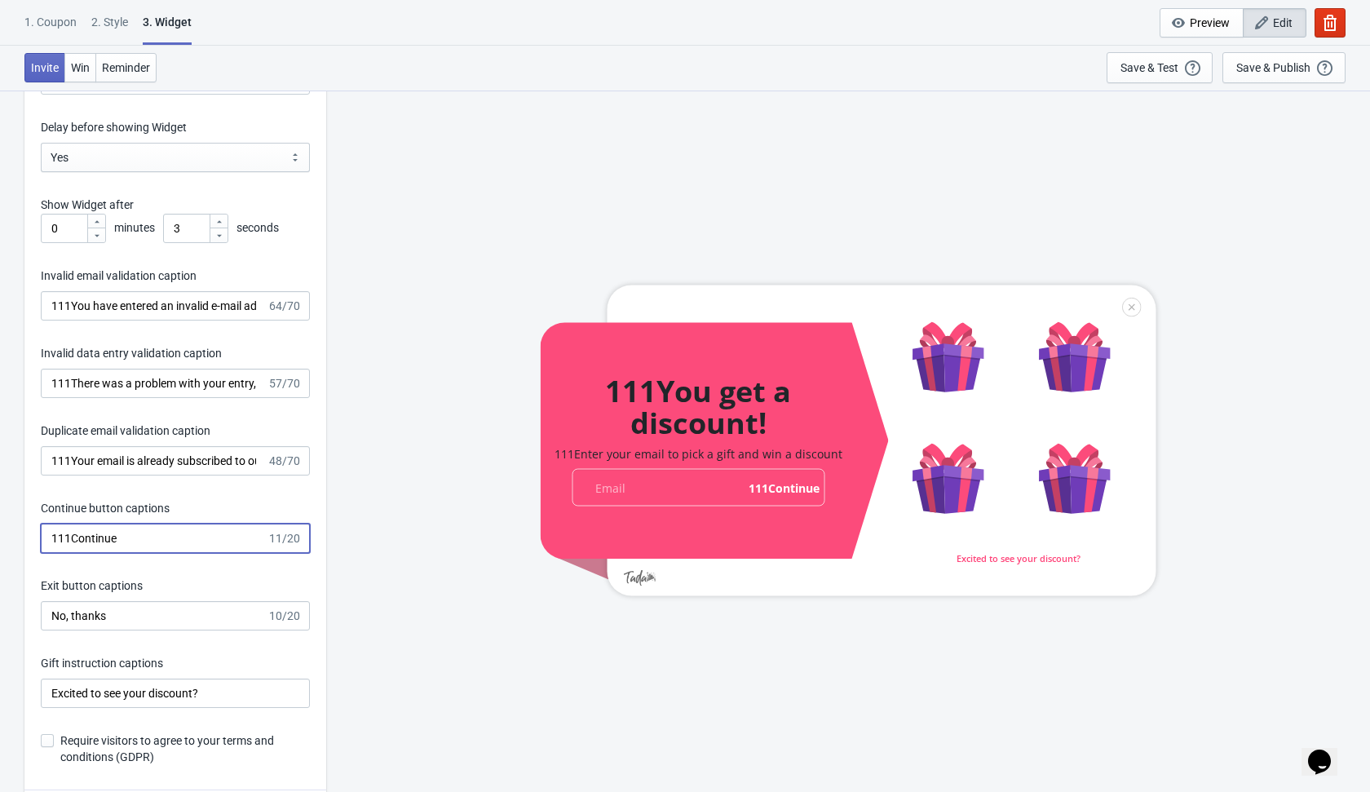
type input "111Continue"
click at [52, 620] on input "No, thanks" at bounding box center [154, 615] width 226 height 29
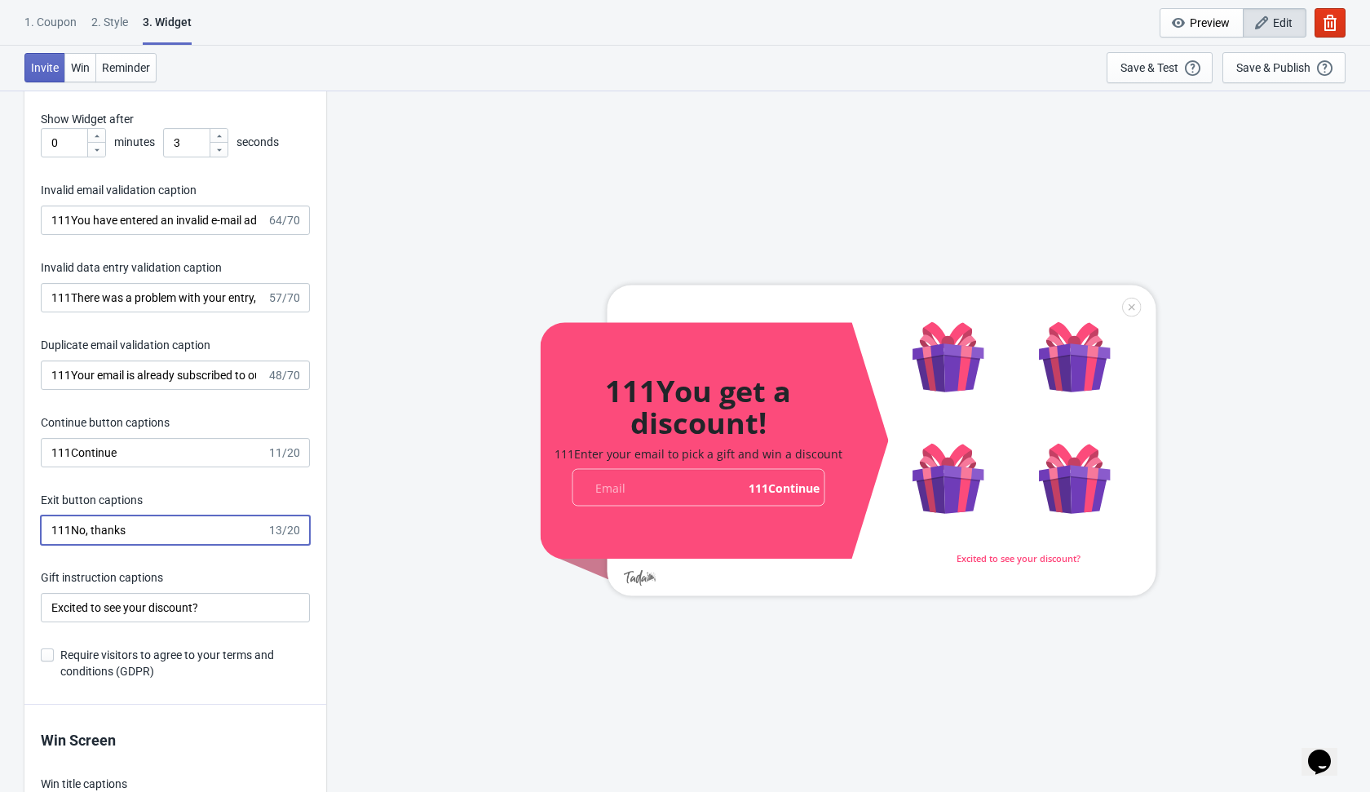
scroll to position [2510, 0]
type input "111No, thanks"
click at [52, 604] on input "Excited to see your discount?" at bounding box center [175, 604] width 269 height 29
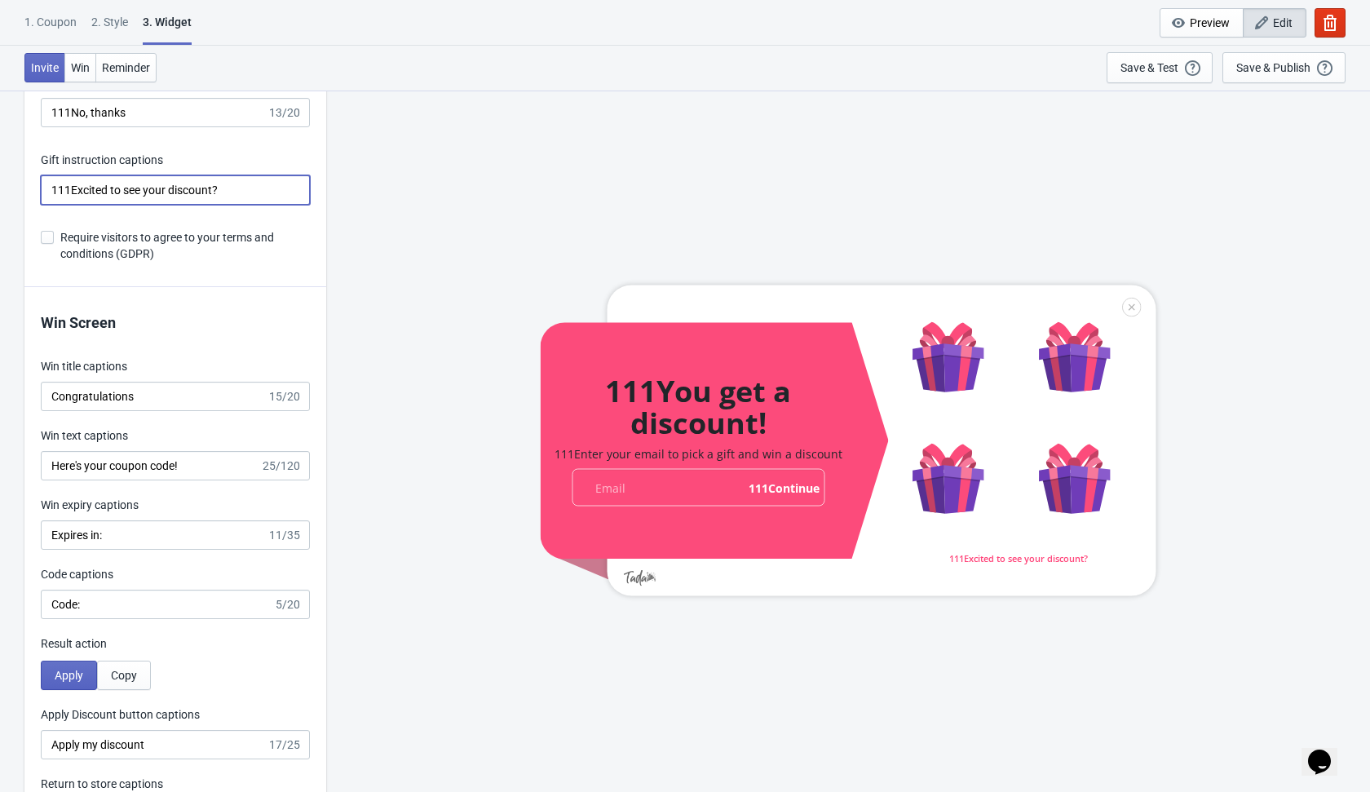
scroll to position [2928, 0]
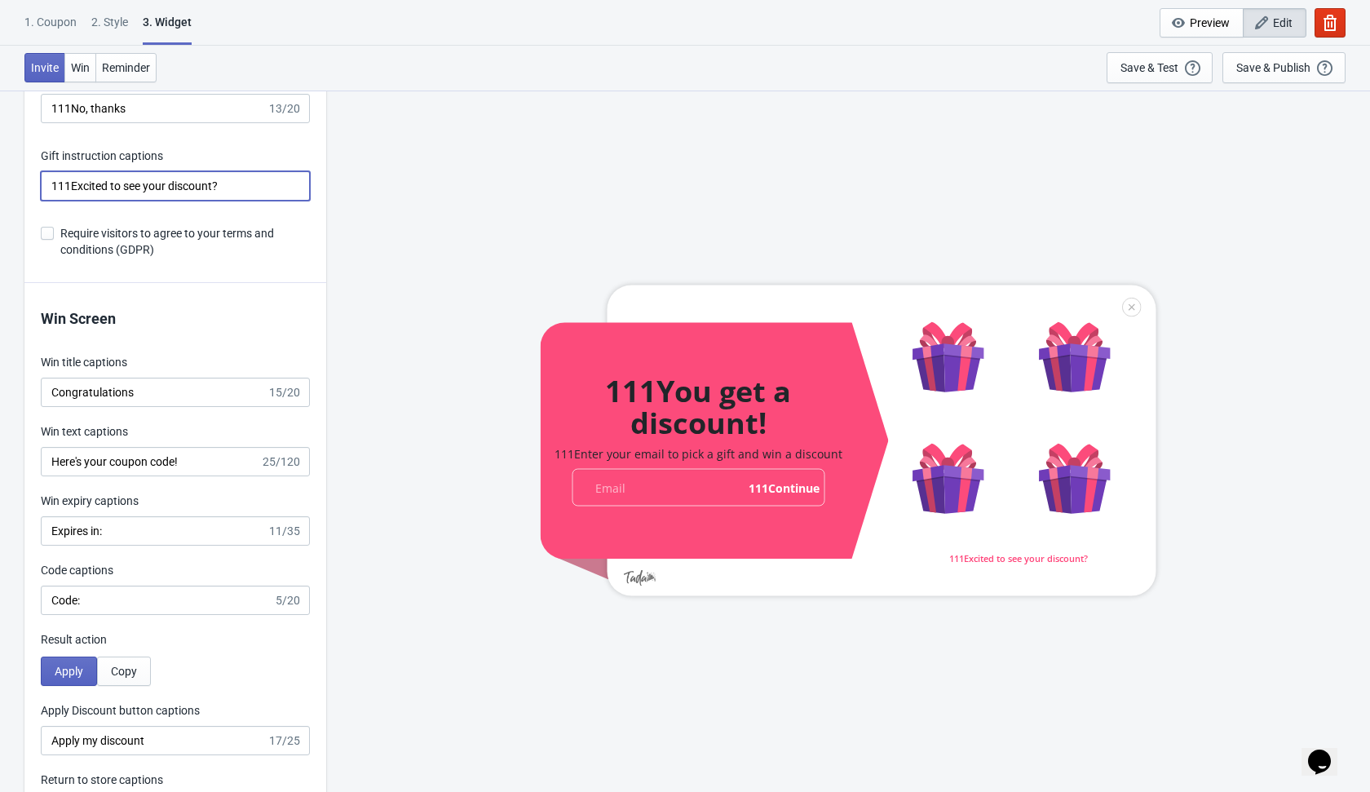
type input "111Excited to see your discount?"
click at [53, 392] on input "Congratulations" at bounding box center [154, 392] width 226 height 29
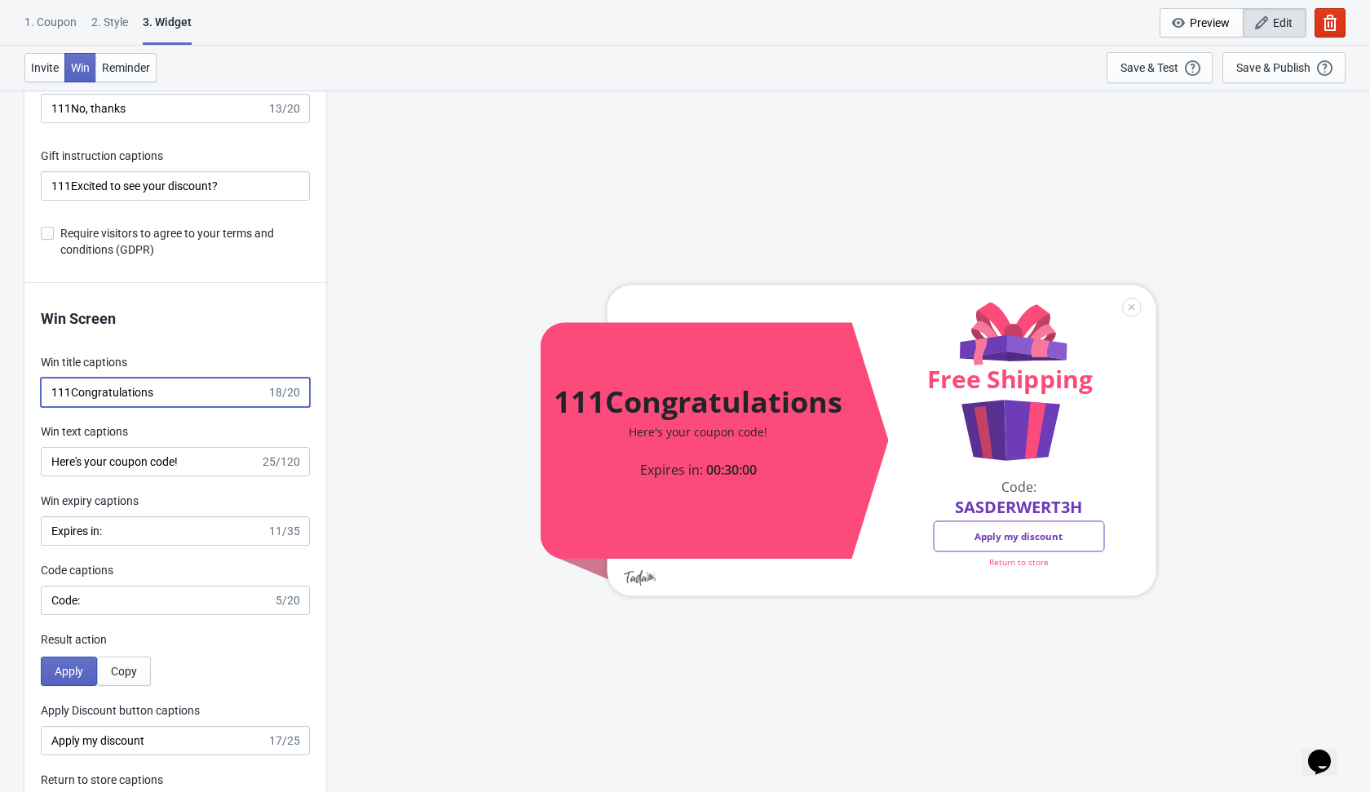
type input "111Congratulations"
click at [51, 463] on input "Here's your coupon code!" at bounding box center [150, 461] width 219 height 29
type input "111Here's your coupon code!"
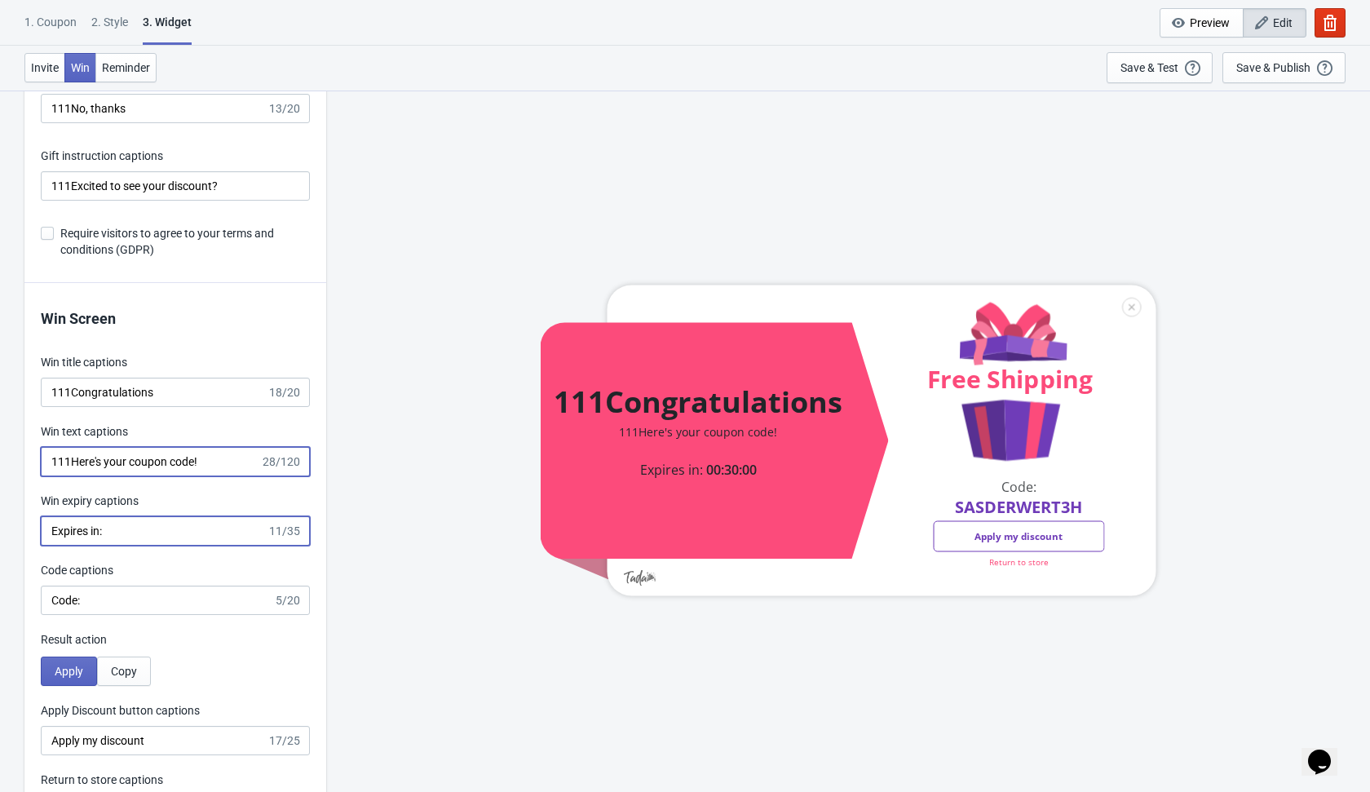
click at [50, 532] on input "Expires in:" at bounding box center [154, 530] width 226 height 29
type input "111Expires in:"
click at [51, 603] on input "Code:" at bounding box center [157, 600] width 232 height 29
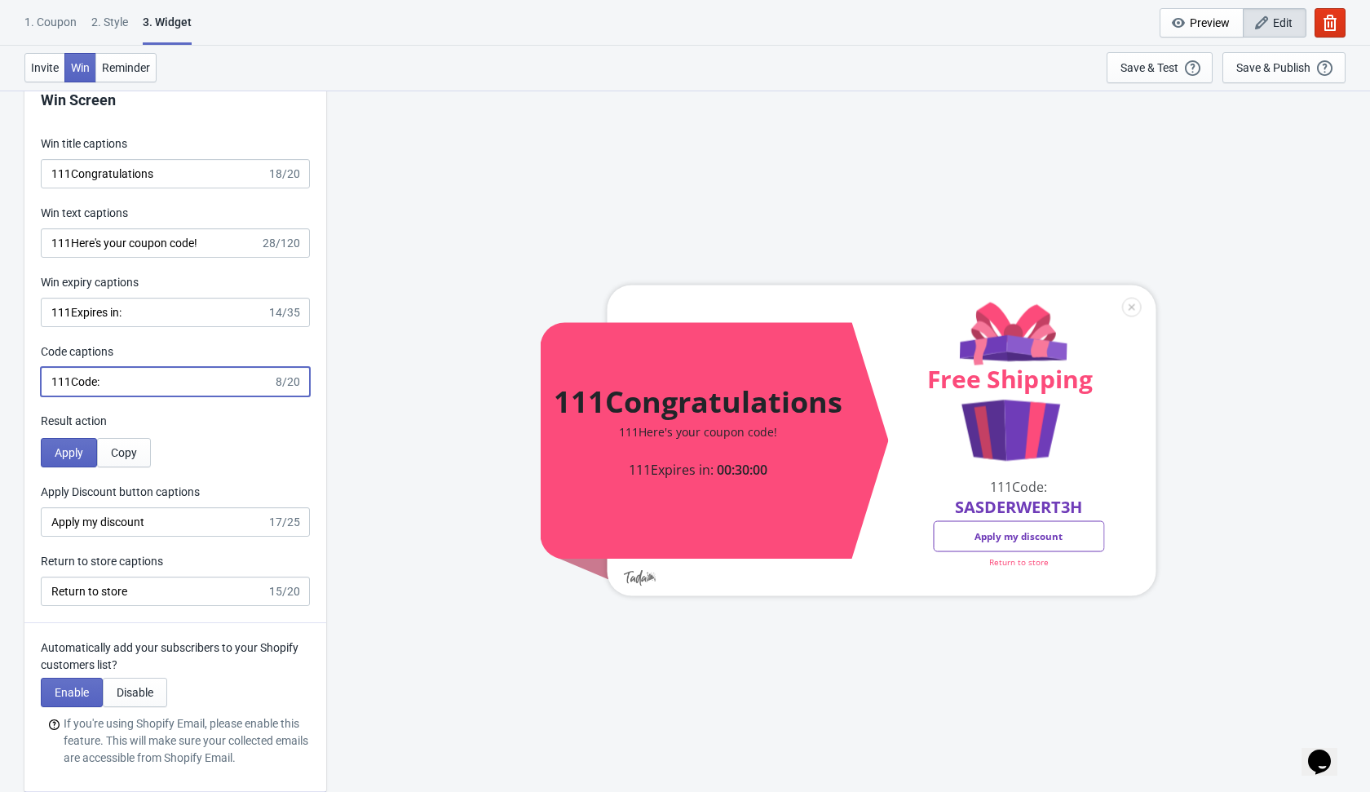
scroll to position [3186, 0]
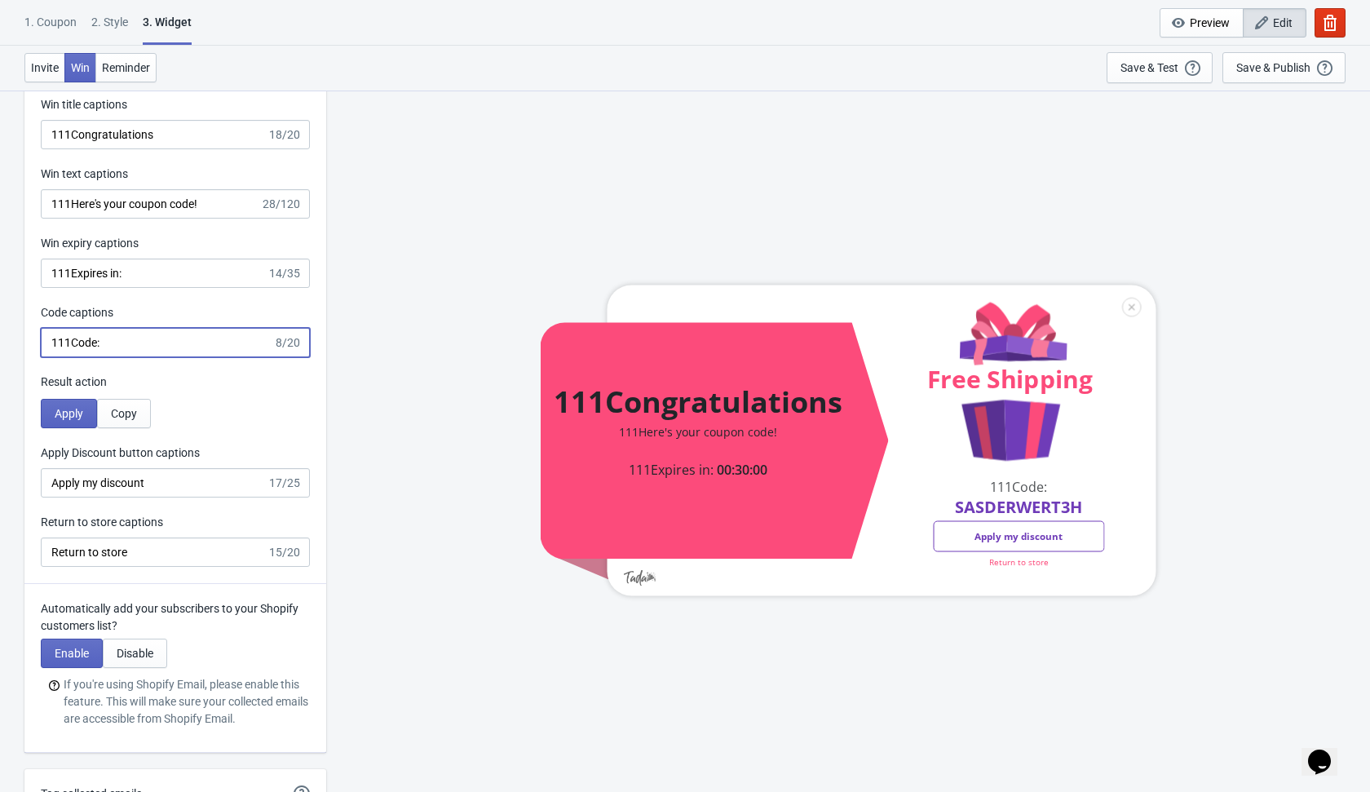
type input "111Code:"
click at [49, 479] on input "Apply my discount" at bounding box center [154, 482] width 226 height 29
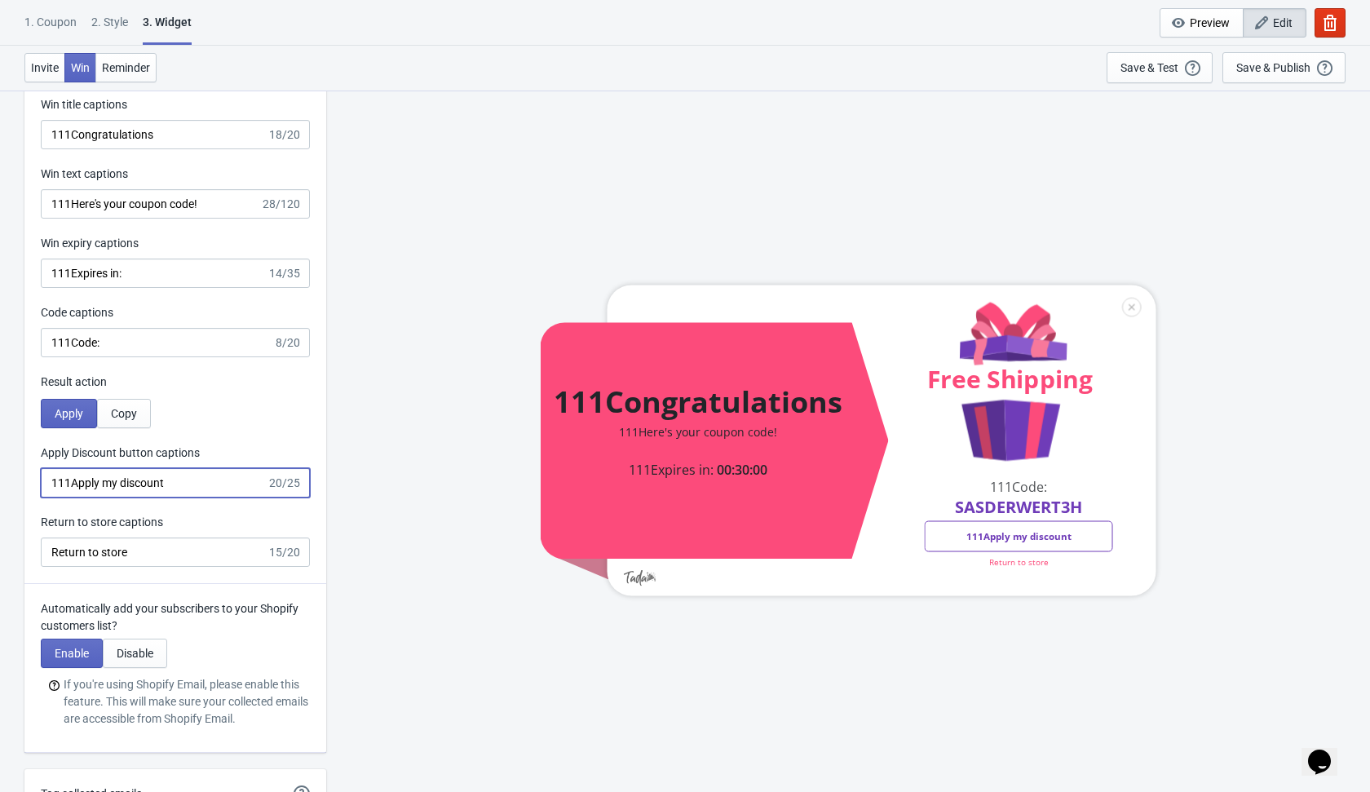
type input "111Apply my discount"
click at [49, 555] on input "Return to store" at bounding box center [154, 552] width 226 height 29
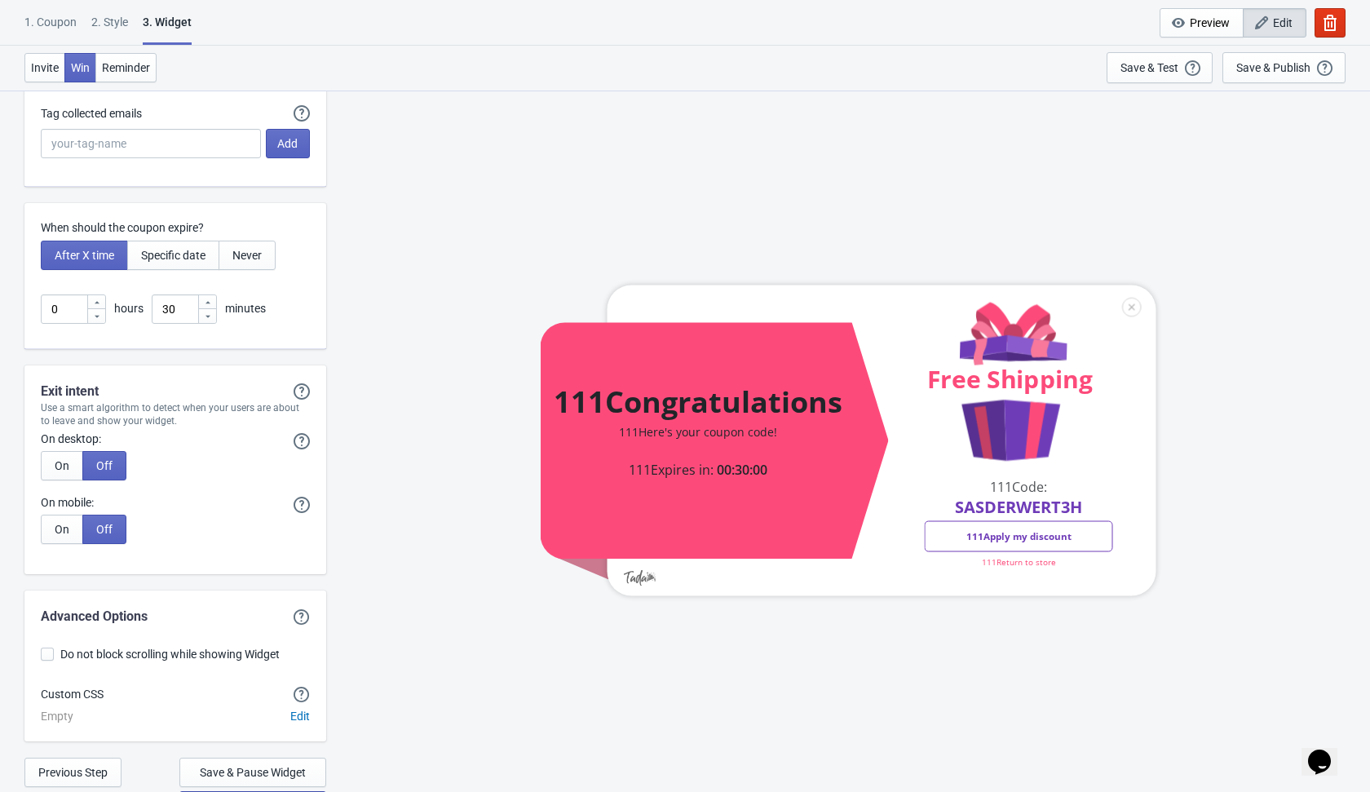
scroll to position [3894, 0]
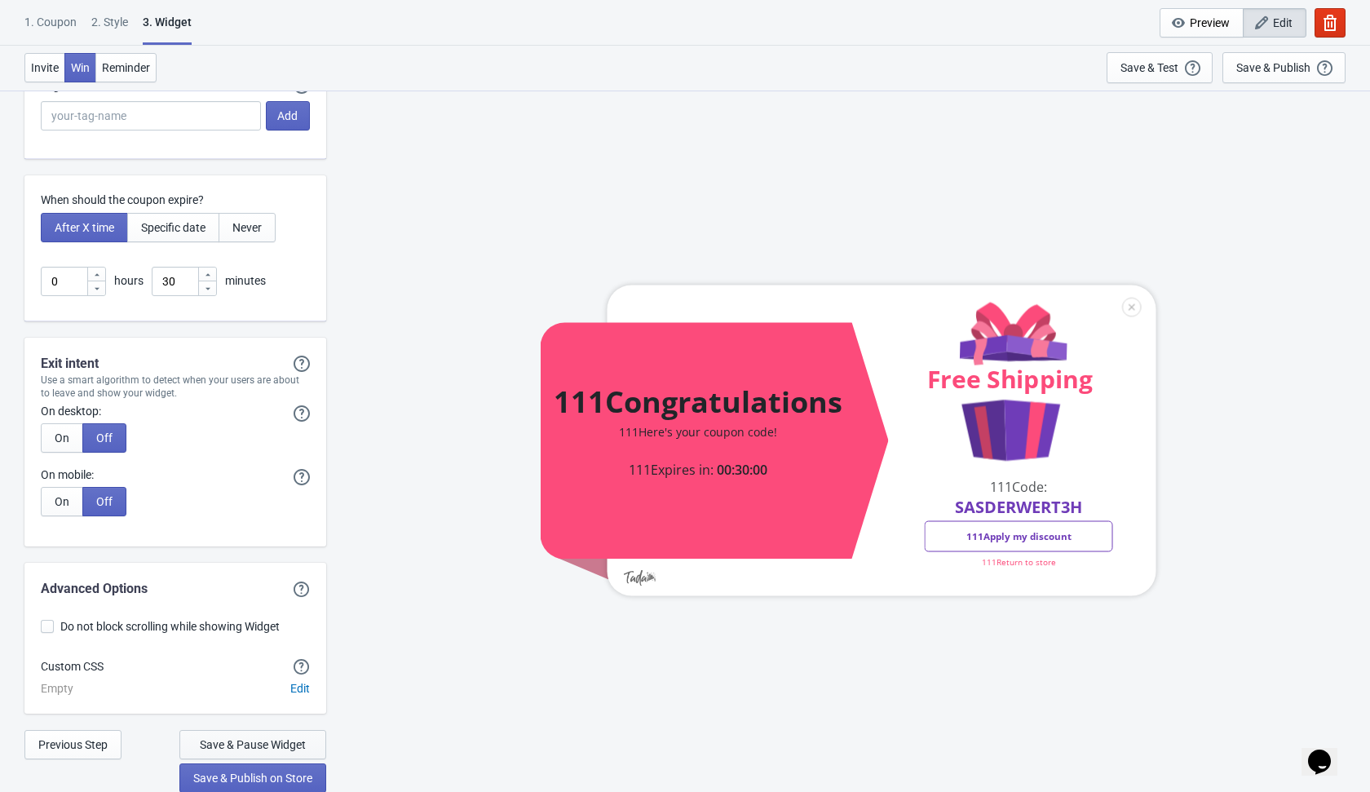
type input "111Return to store"
click at [261, 744] on span "Save & Pause Widget" at bounding box center [253, 744] width 106 height 13
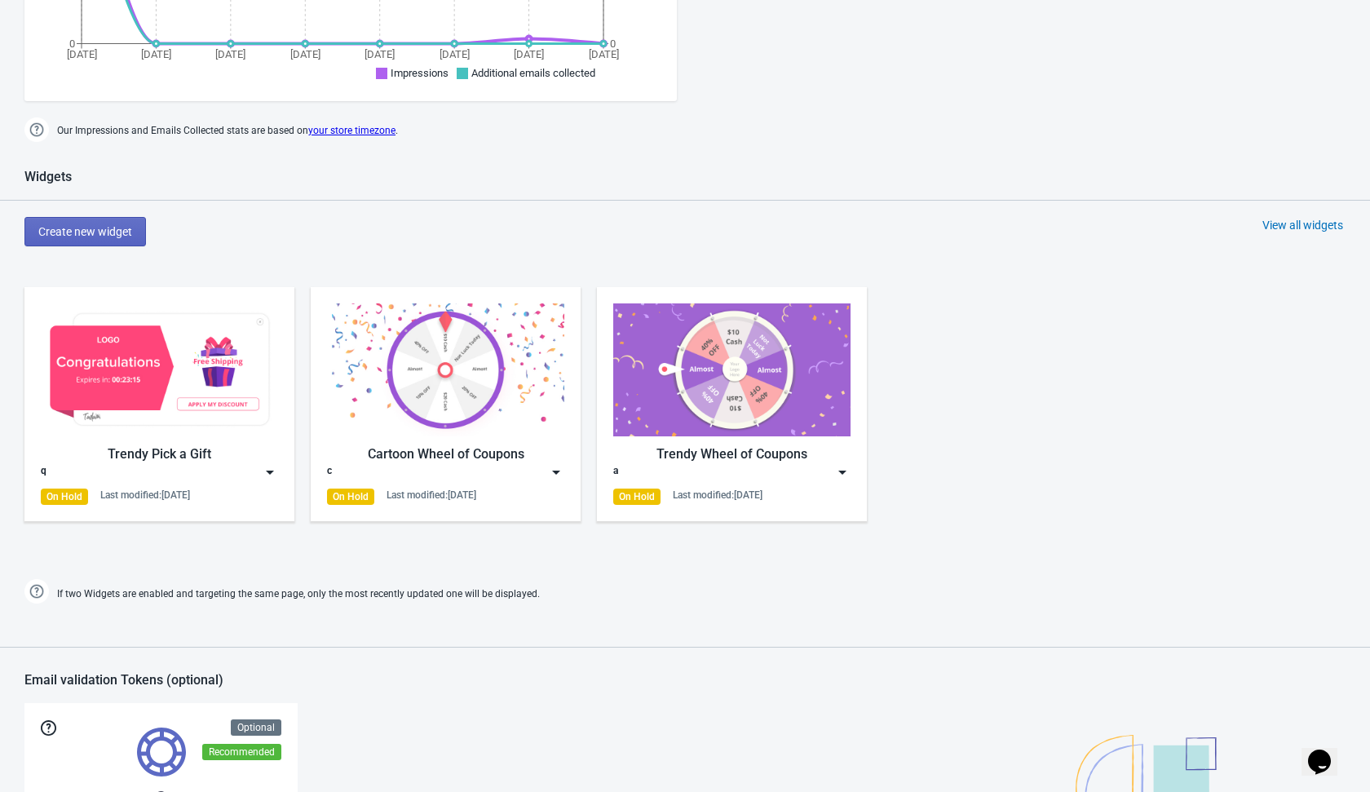
scroll to position [537, 0]
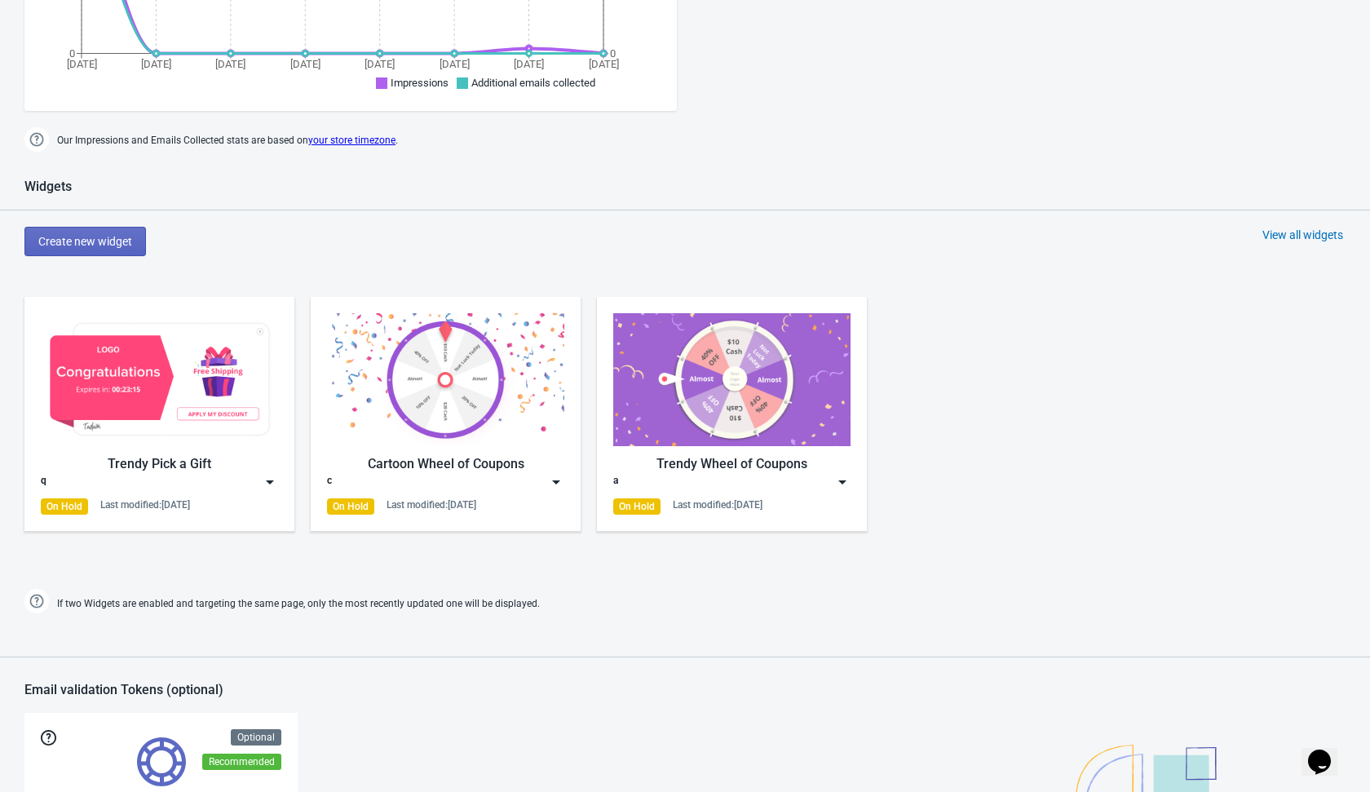
click at [278, 480] on div "Trendy Pick a Gift q On Hold Last modified: 19.9.2025" at bounding box center [159, 414] width 270 height 234
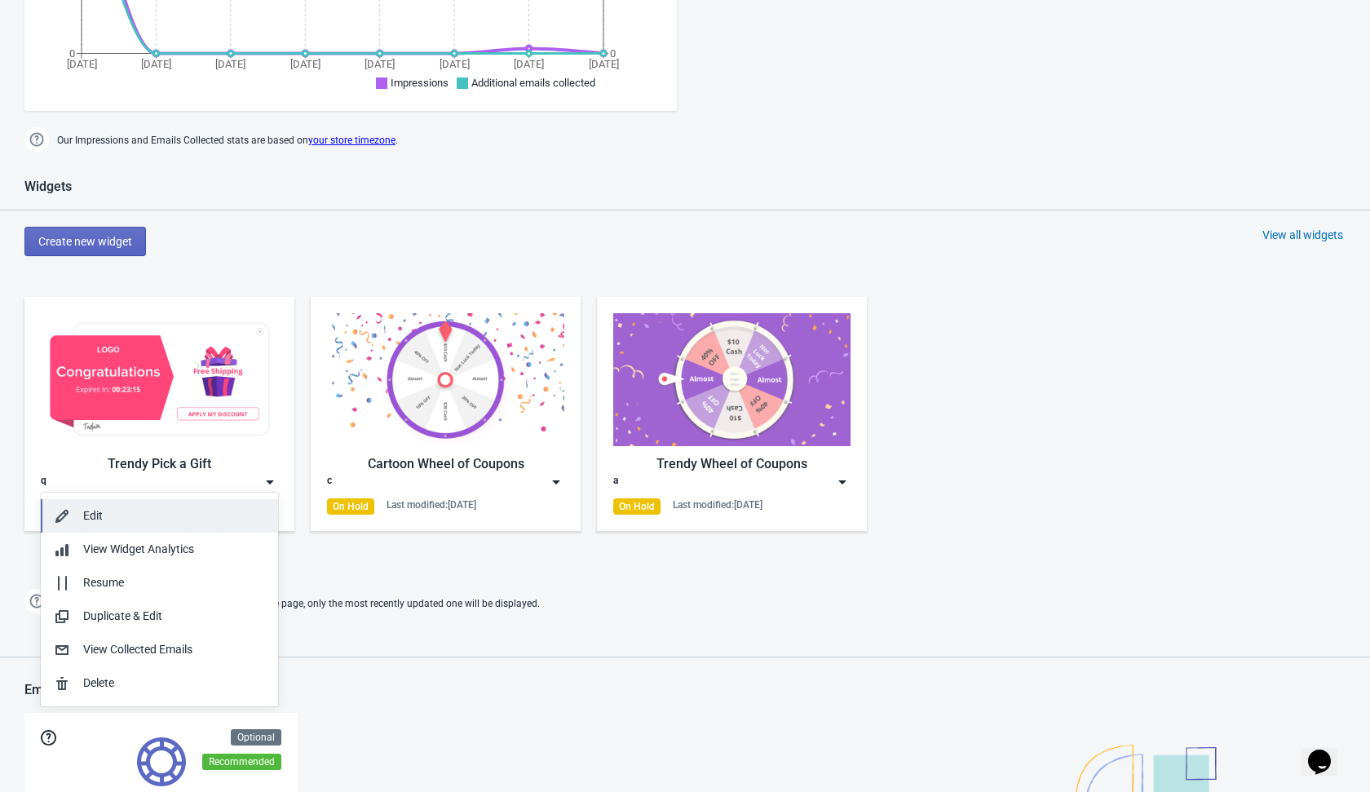
click at [196, 514] on div "Edit" at bounding box center [174, 515] width 182 height 17
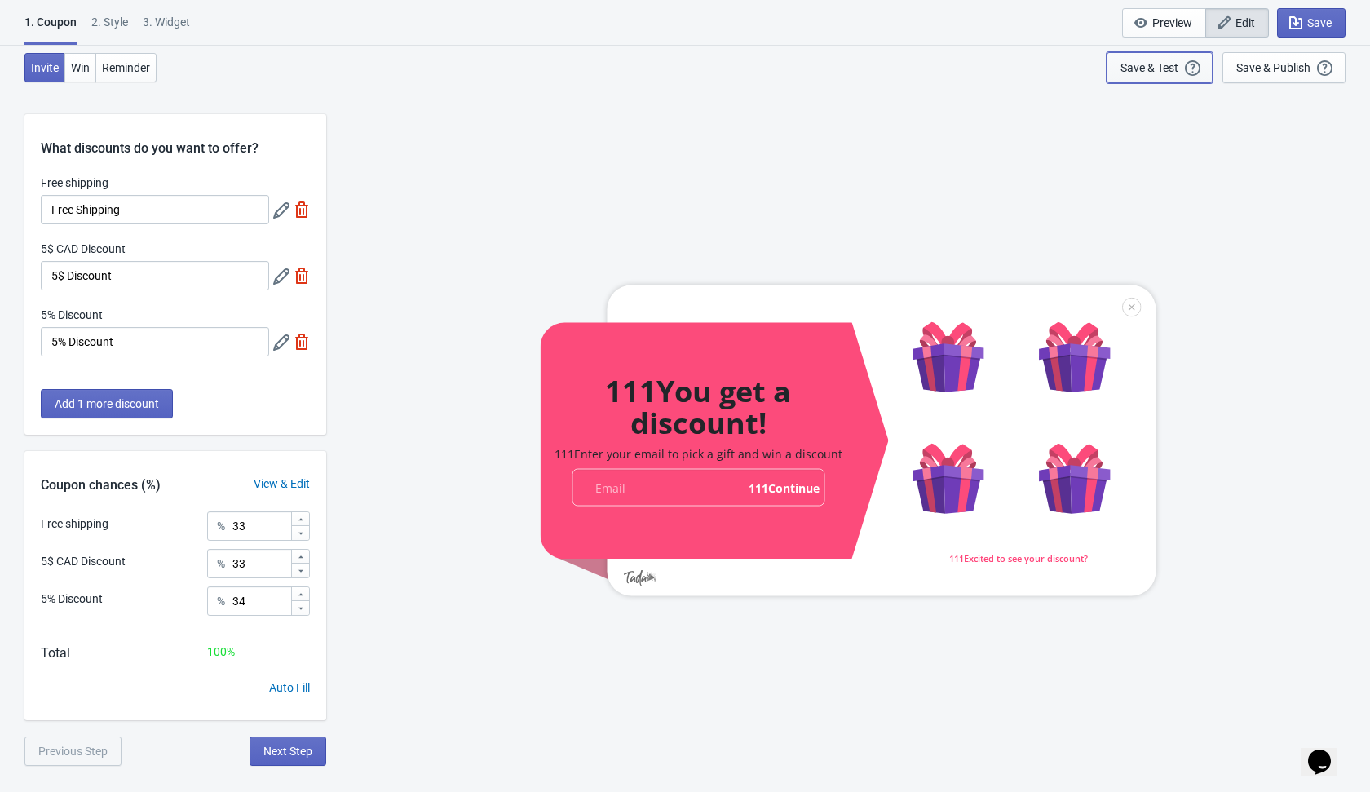
click at [1136, 65] on div "Save & Test" at bounding box center [1150, 67] width 58 height 13
click at [1144, 77] on button "Save & Test Open a Widget Preview of your site so that you can try it out. It w…" at bounding box center [1160, 67] width 106 height 31
click at [302, 762] on button "Next Step" at bounding box center [288, 751] width 77 height 29
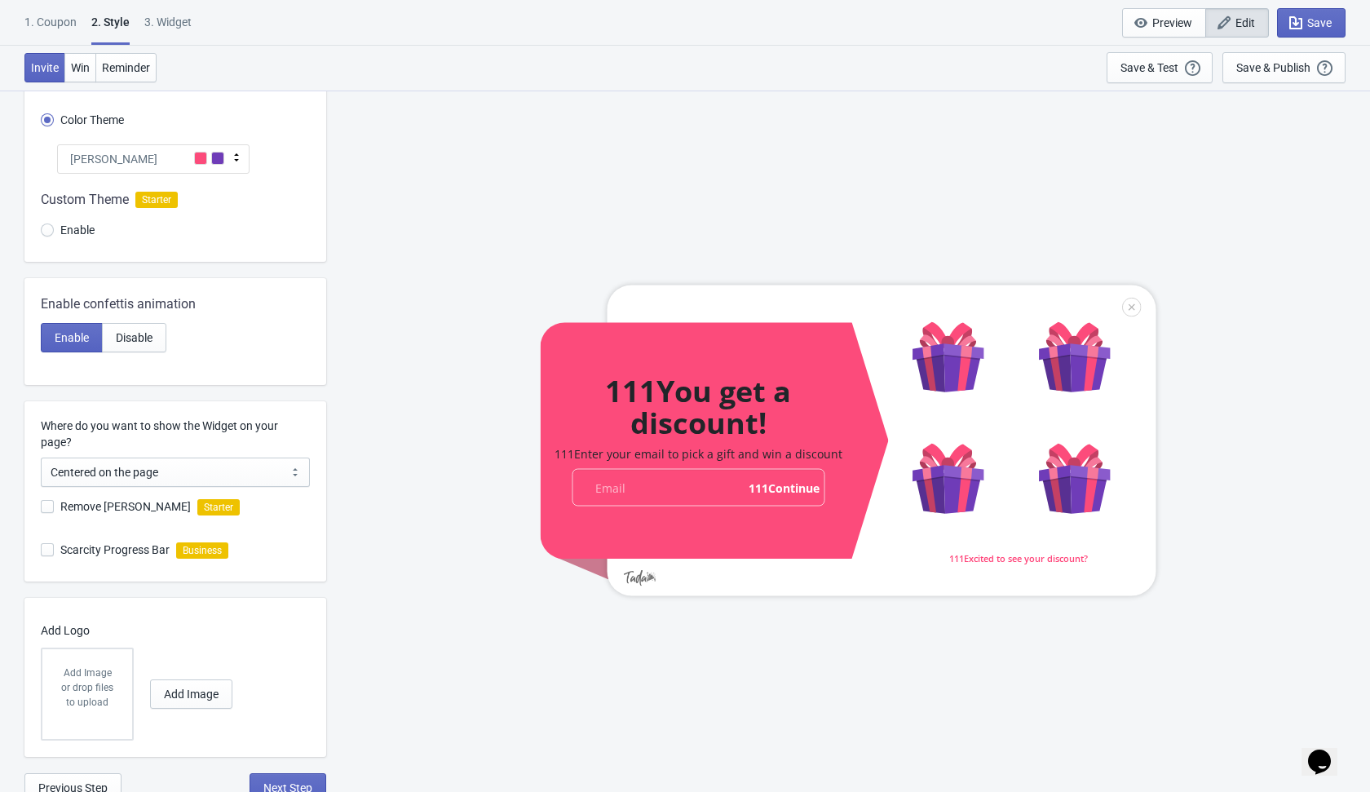
scroll to position [141, 0]
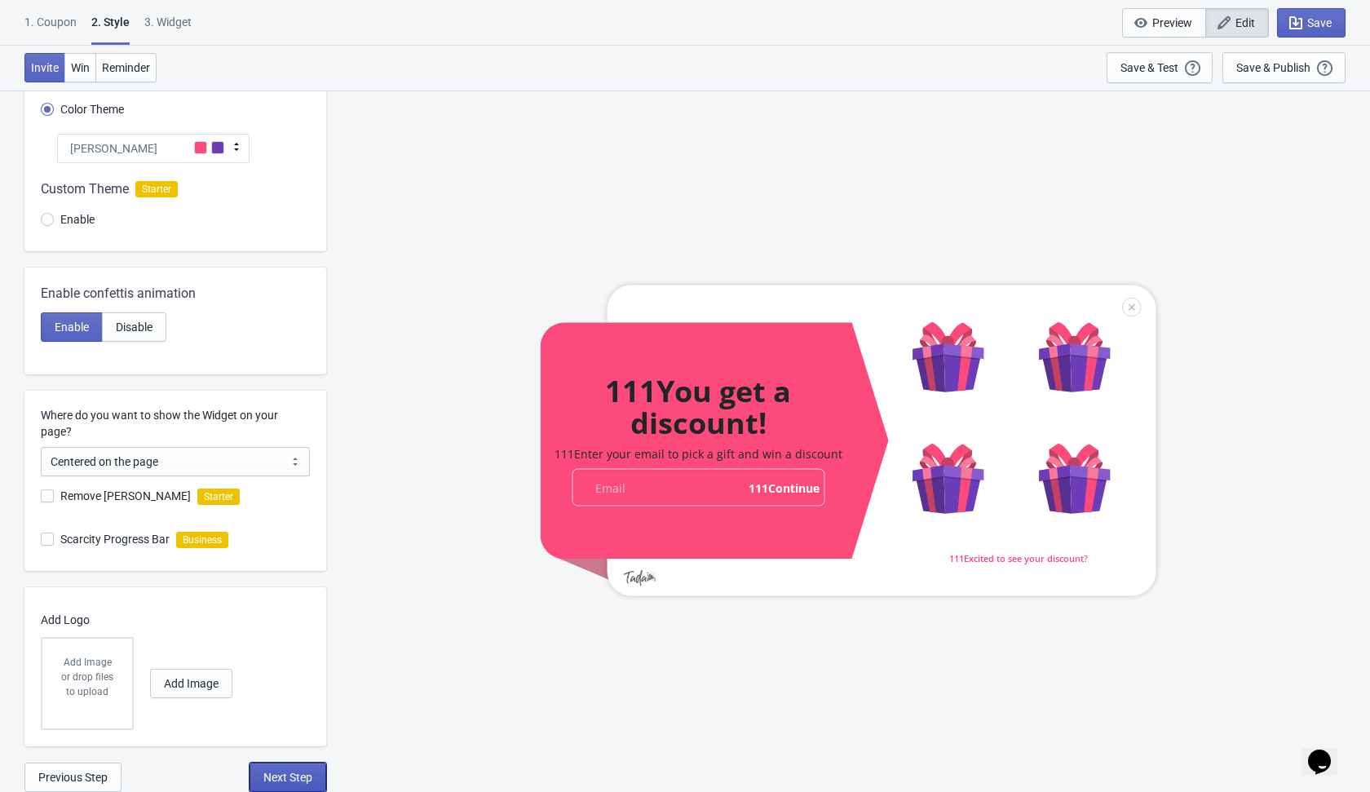
click at [297, 774] on span "Next Step" at bounding box center [287, 777] width 49 height 13
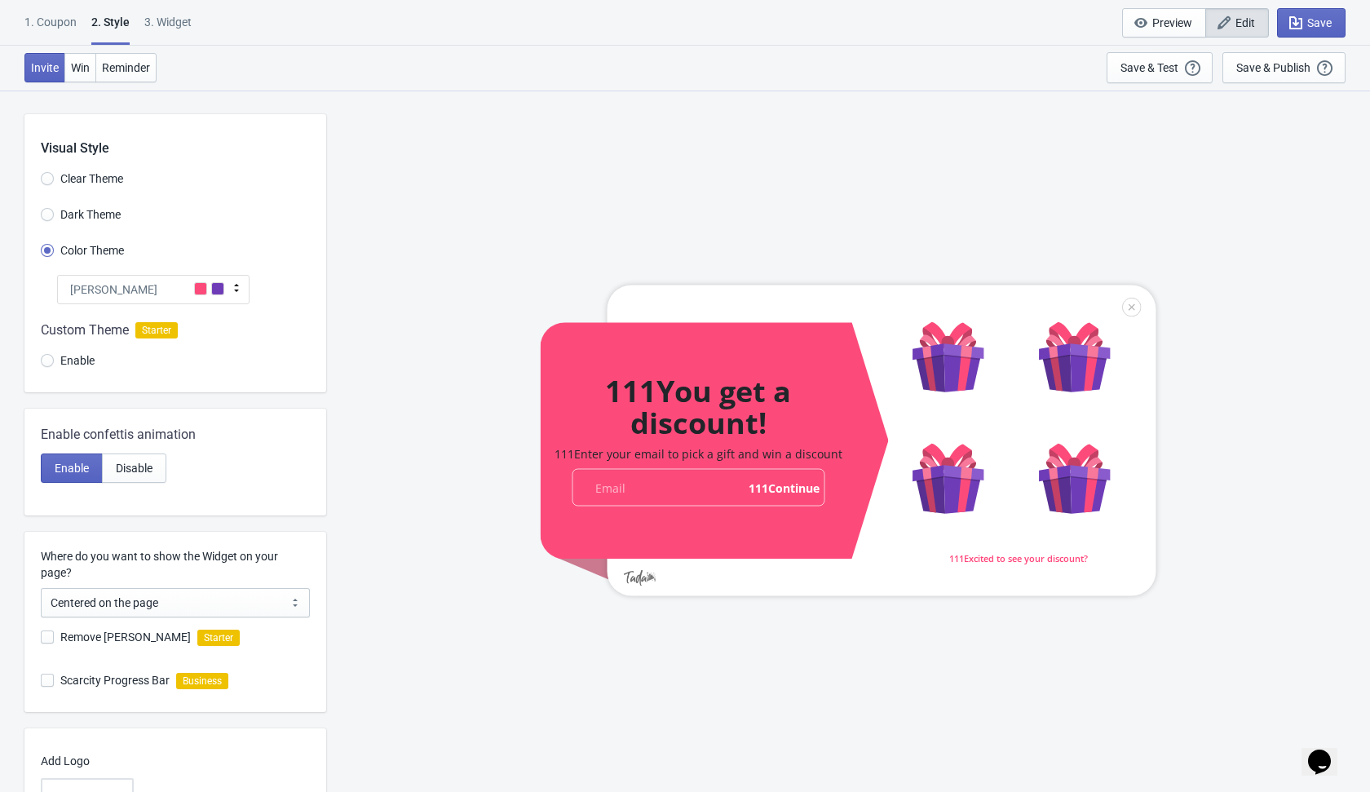
select select "1"
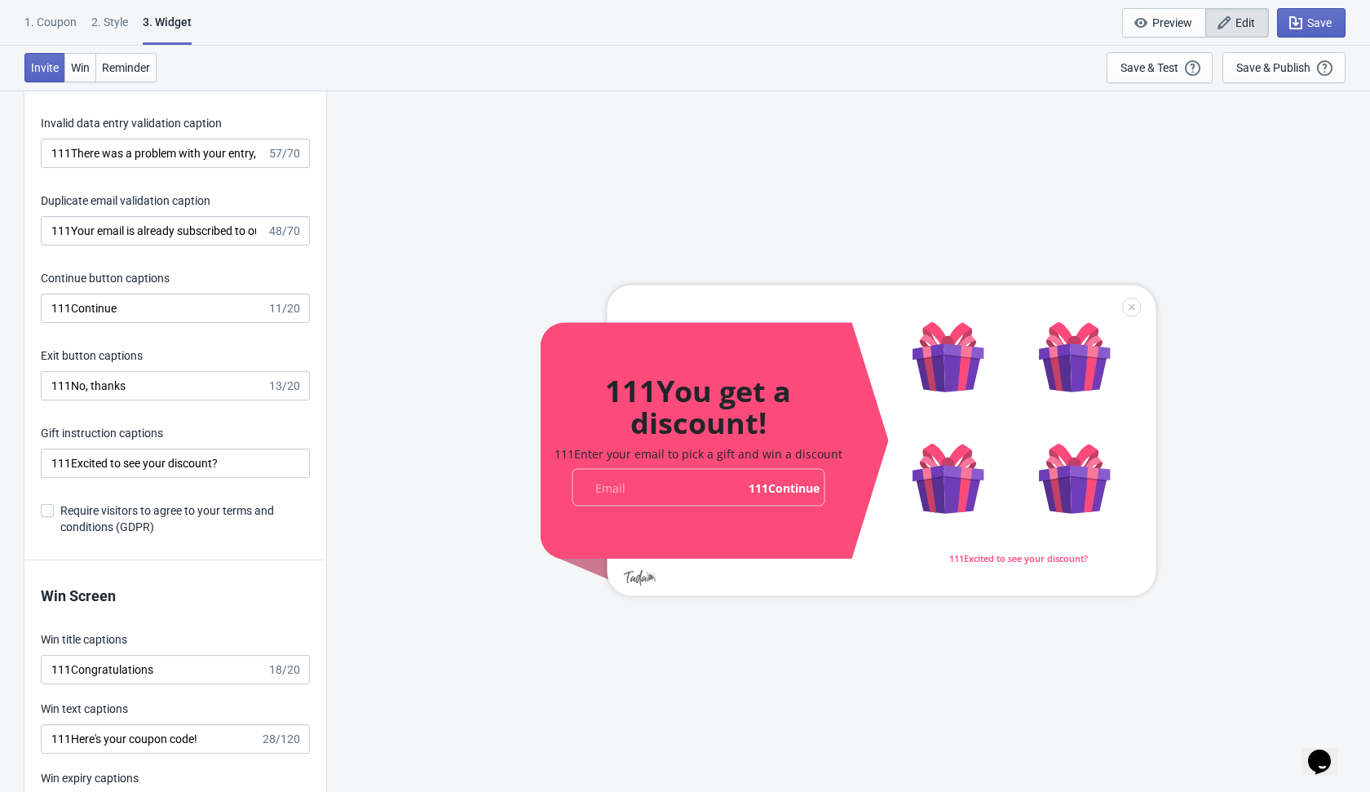
scroll to position [2657, 0]
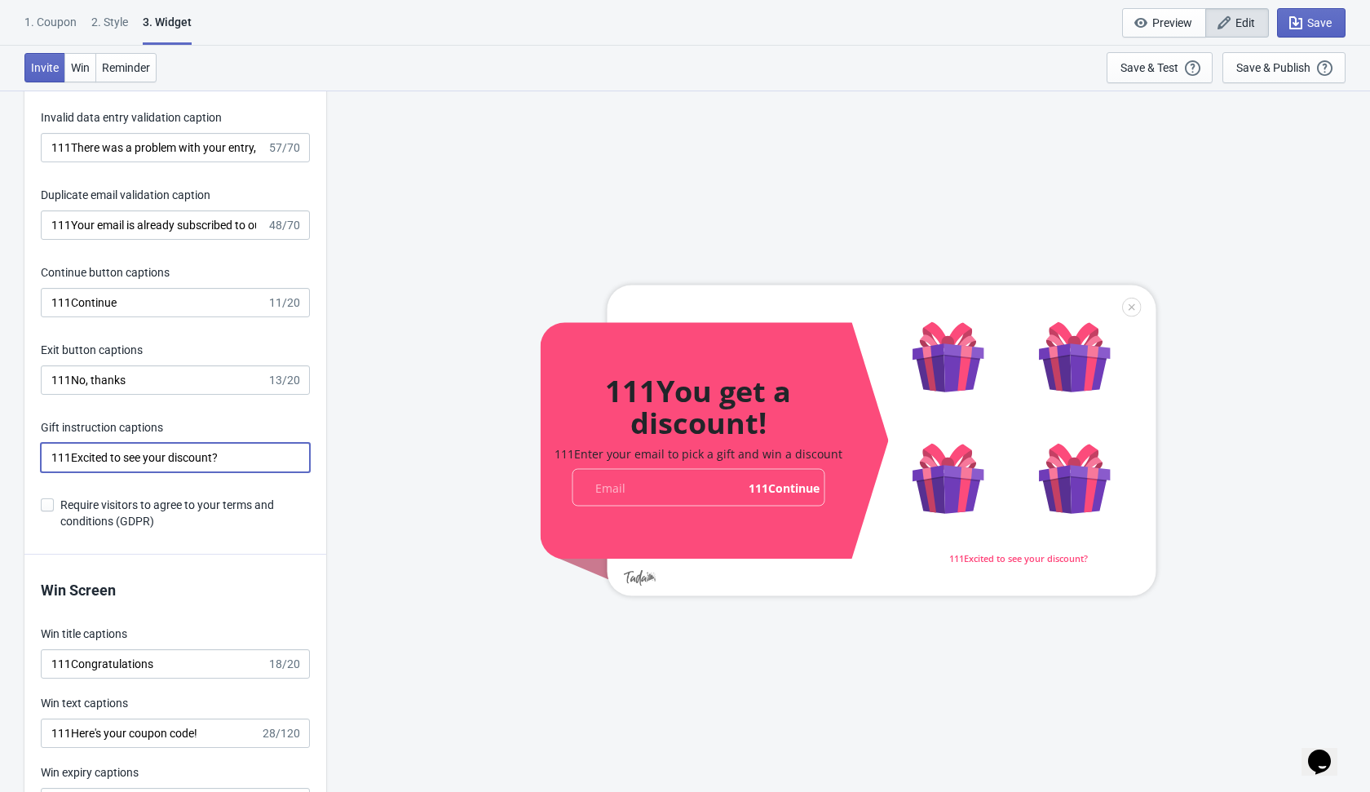
click at [66, 453] on input "111Excited to see your discount?" at bounding box center [175, 457] width 269 height 29
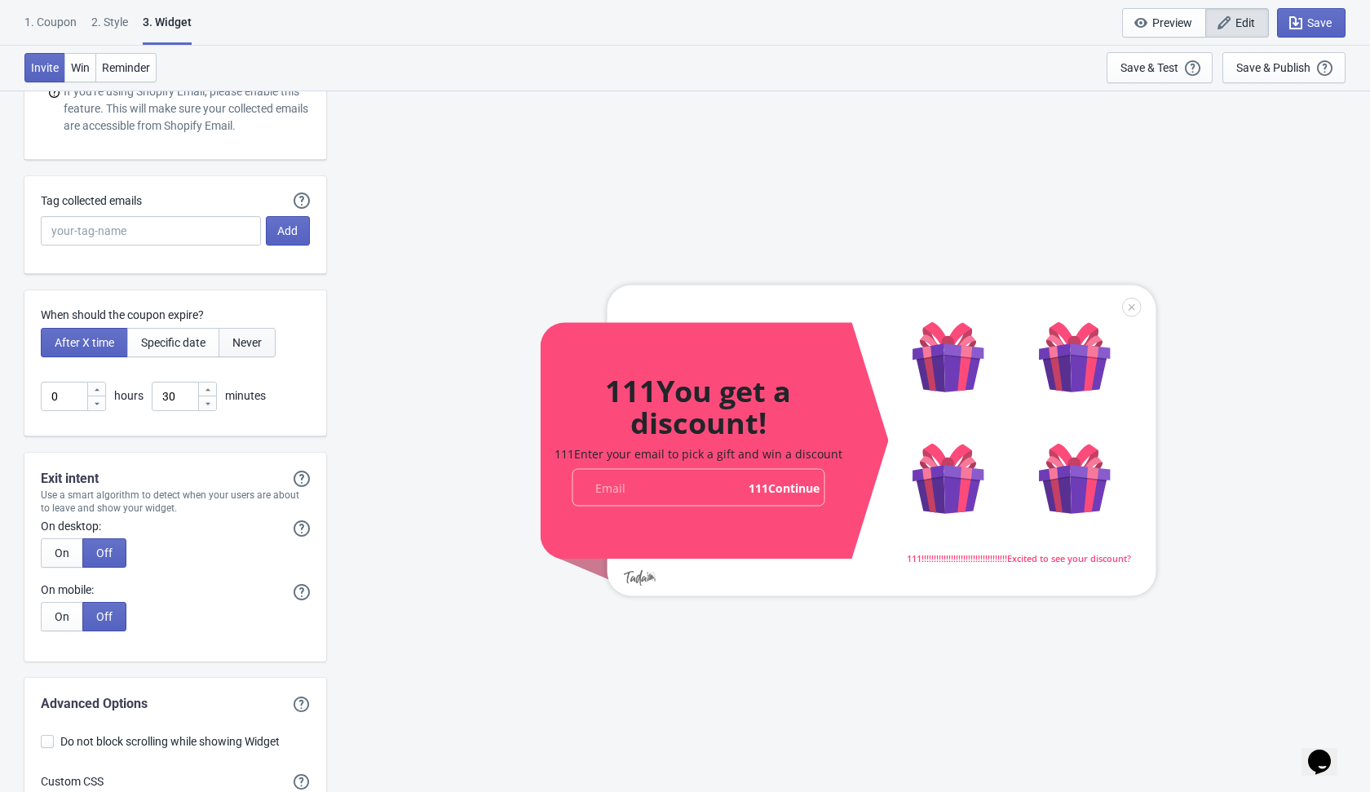
scroll to position [3894, 0]
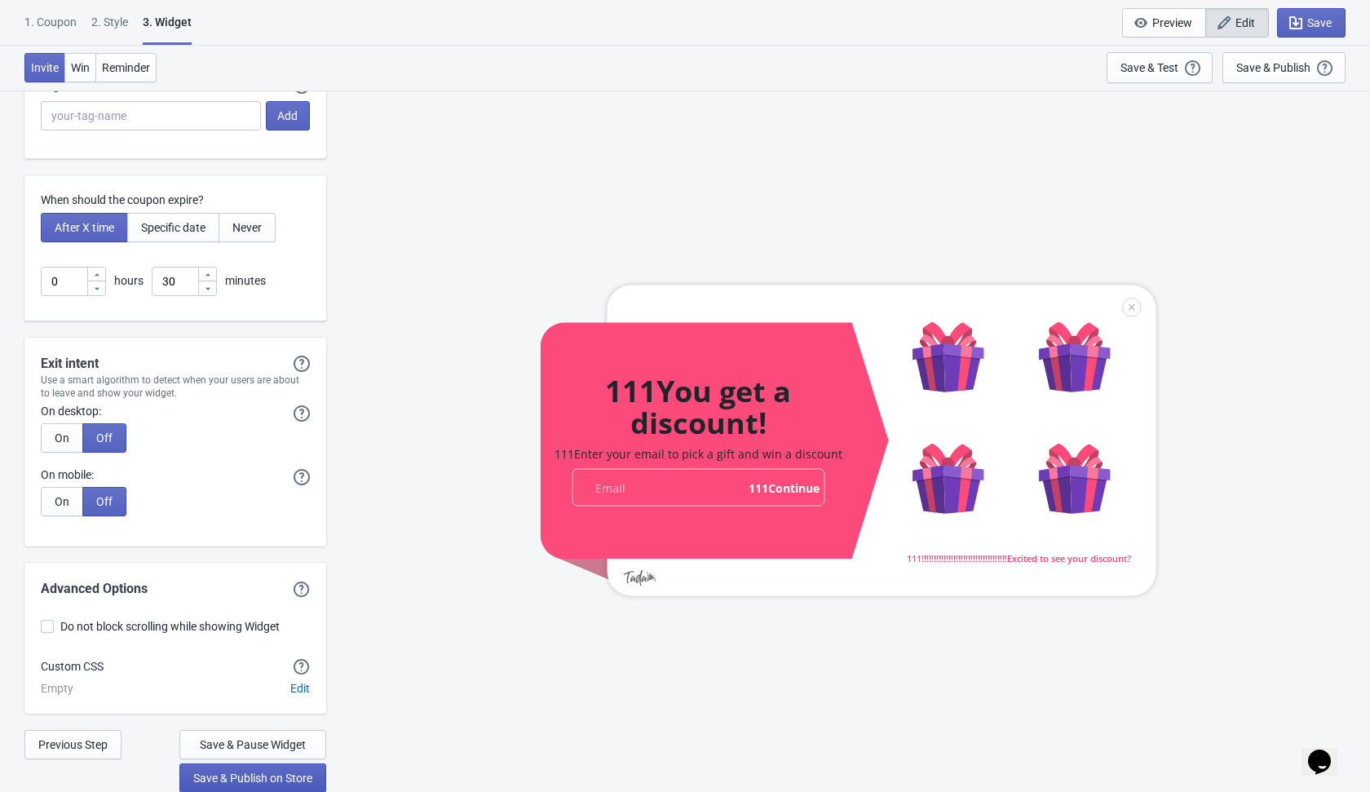
type input "111!!!!!!!!!!!!!!!!!!!!!!!!!!!!!!!!!!!Excited to see your discount?"
click at [253, 776] on span "Save & Publish on Store" at bounding box center [252, 778] width 119 height 13
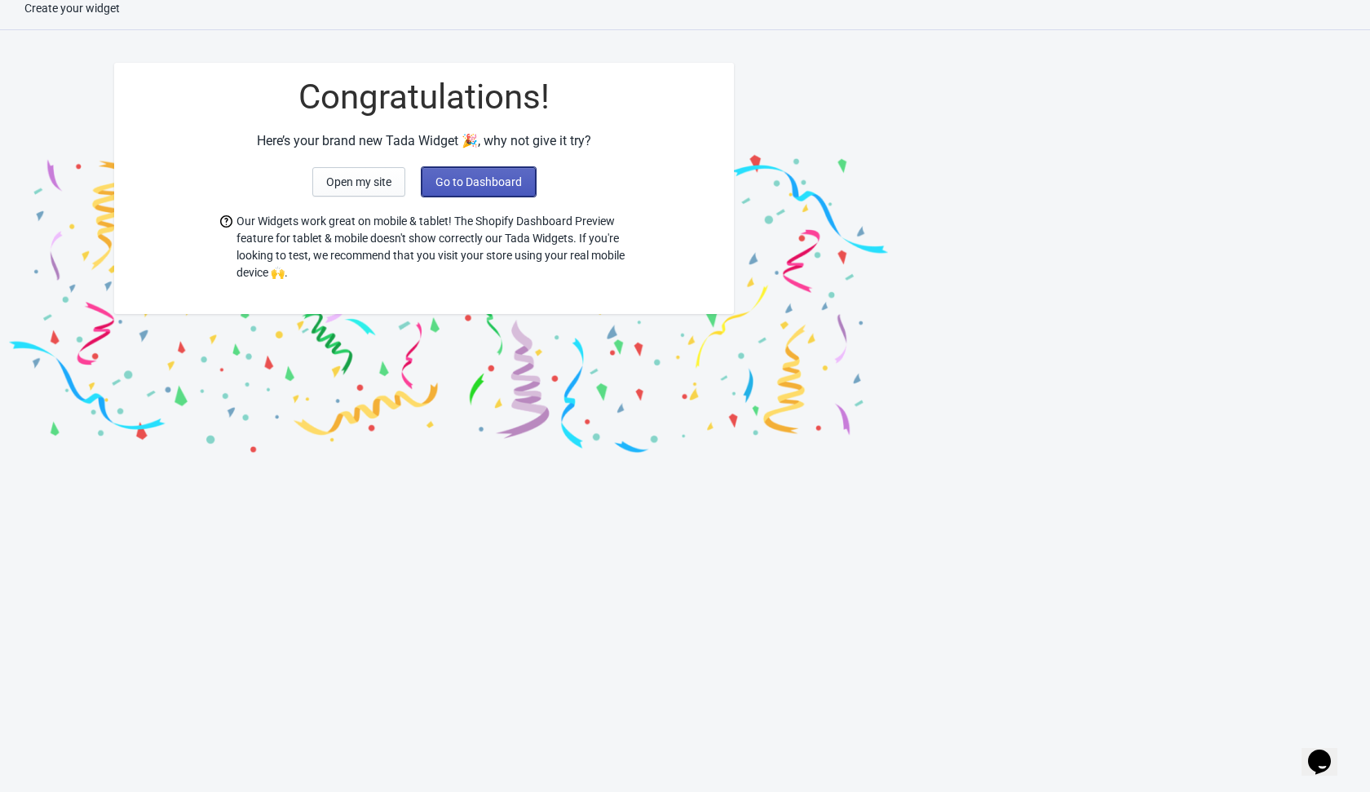
click at [498, 175] on span "Go to Dashboard" at bounding box center [479, 181] width 86 height 13
